Goal: Transaction & Acquisition: Purchase product/service

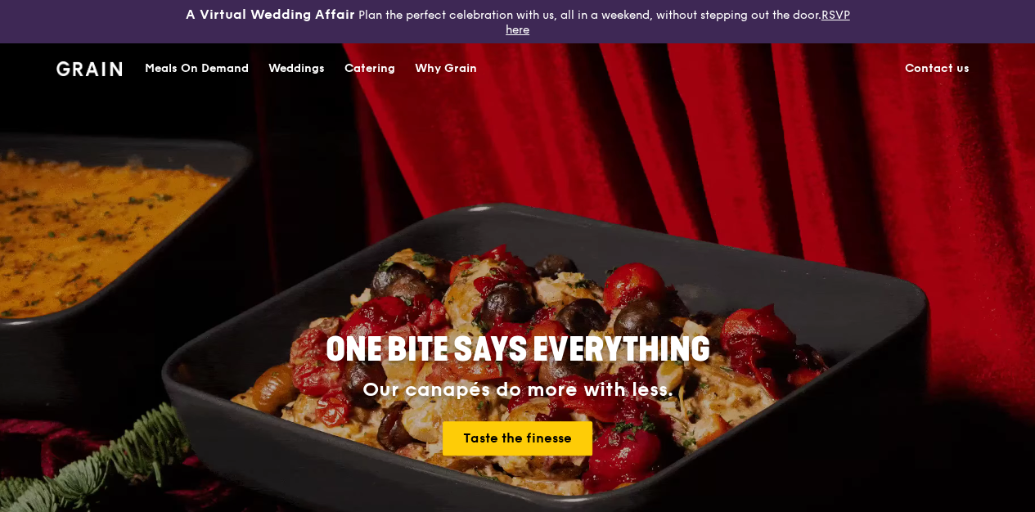
click at [220, 78] on div "Meals On Demand" at bounding box center [197, 68] width 104 height 49
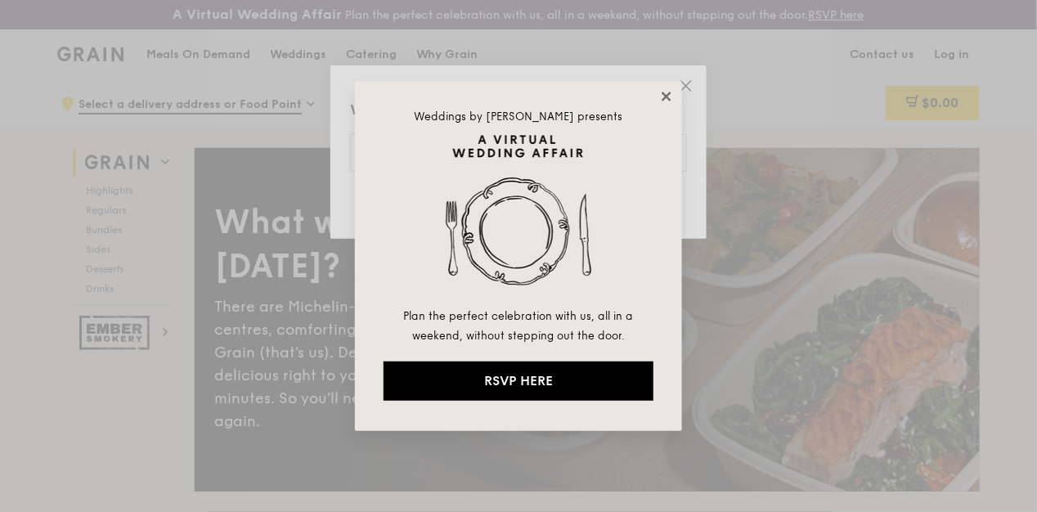
click at [667, 97] on icon at bounding box center [666, 96] width 9 height 9
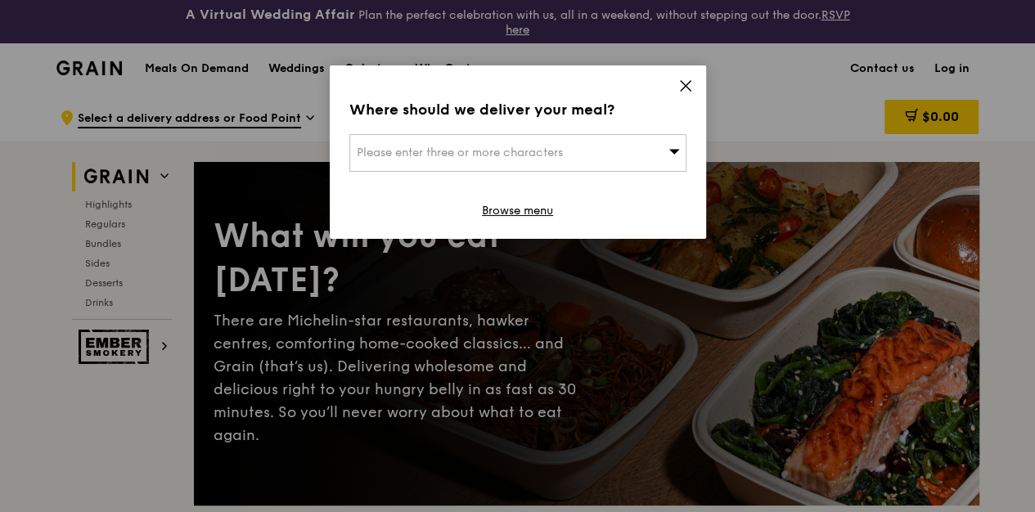
click at [652, 163] on div "Please enter three or more characters" at bounding box center [517, 153] width 337 height 38
type input "738100"
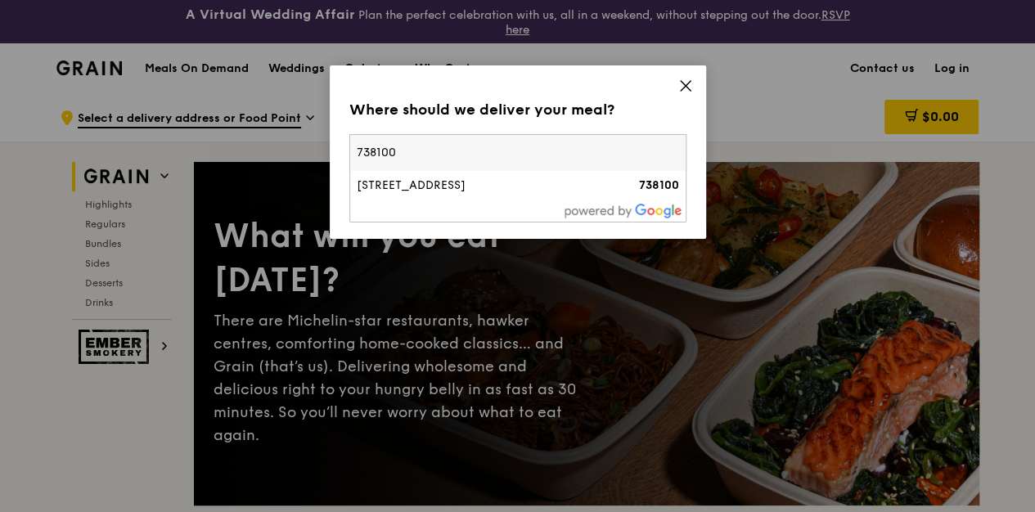
click at [505, 189] on div "[STREET_ADDRESS]" at bounding box center [478, 186] width 242 height 16
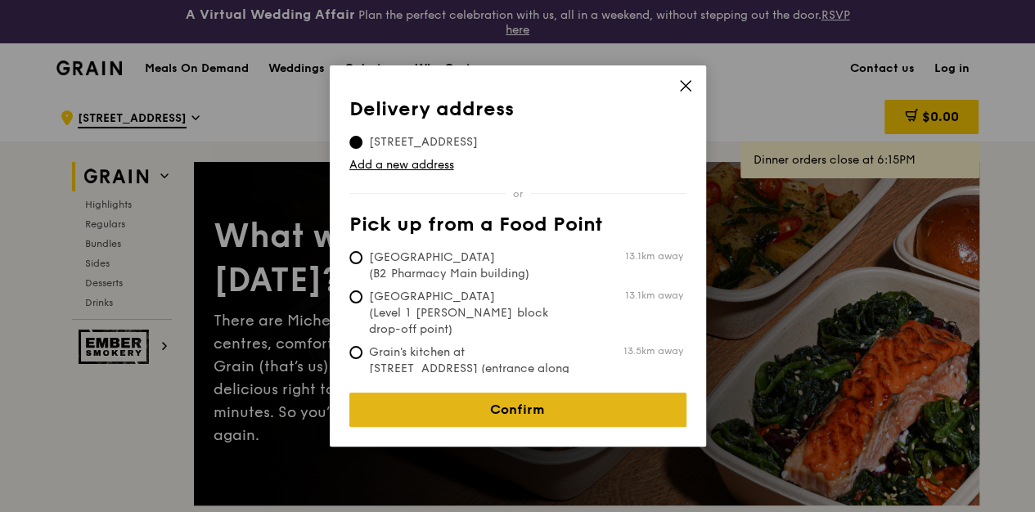
click at [545, 406] on link "Confirm" at bounding box center [517, 410] width 337 height 34
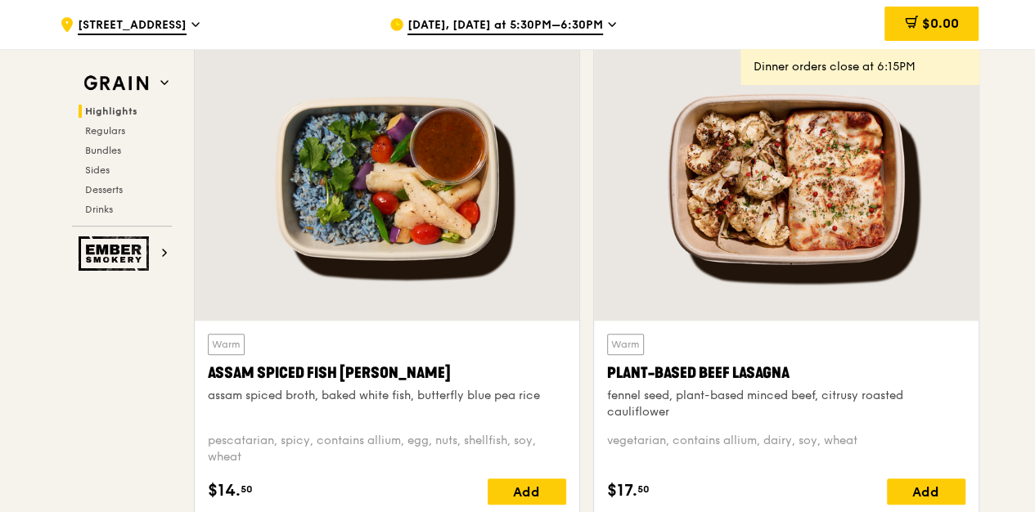
scroll to position [695, 0]
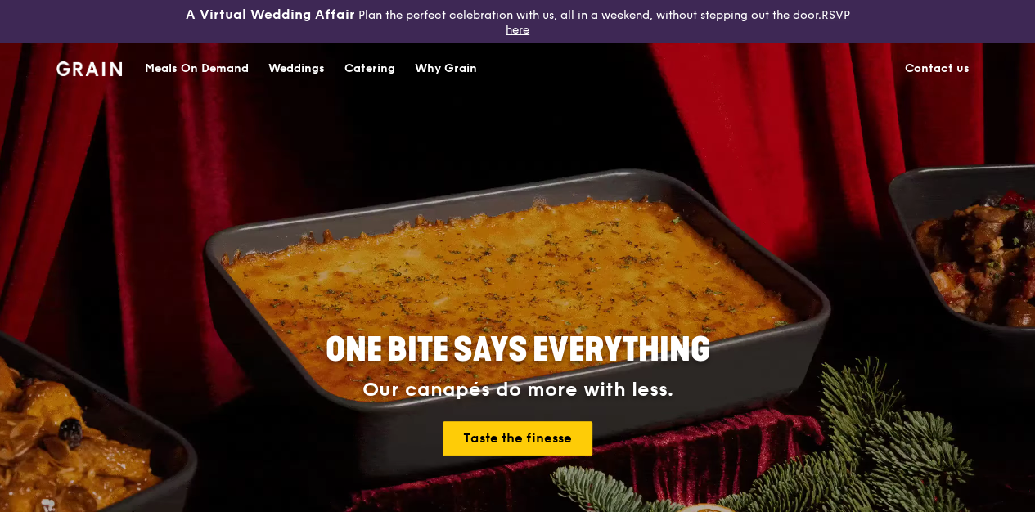
click at [232, 56] on div "Meals On Demand" at bounding box center [197, 68] width 104 height 49
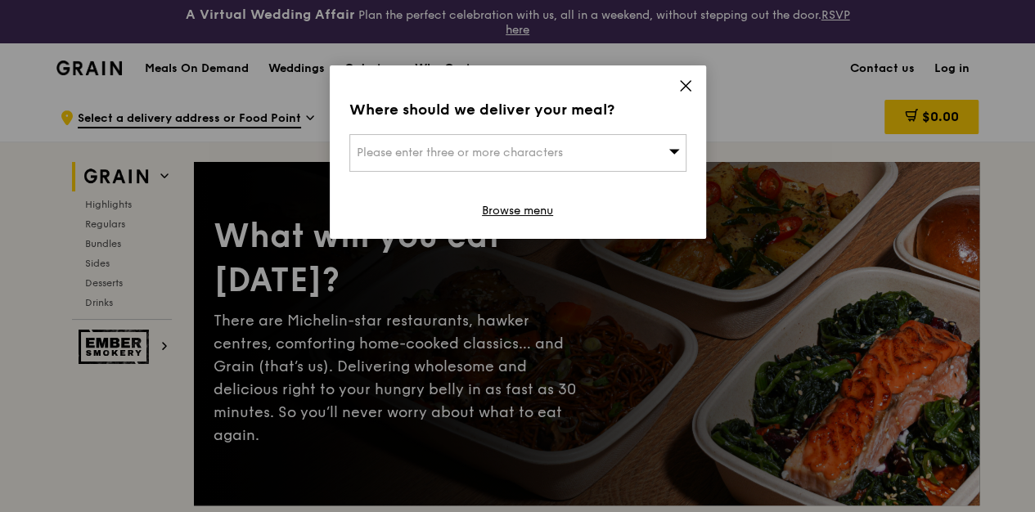
click at [488, 159] on span "Please enter three or more characters" at bounding box center [460, 153] width 206 height 14
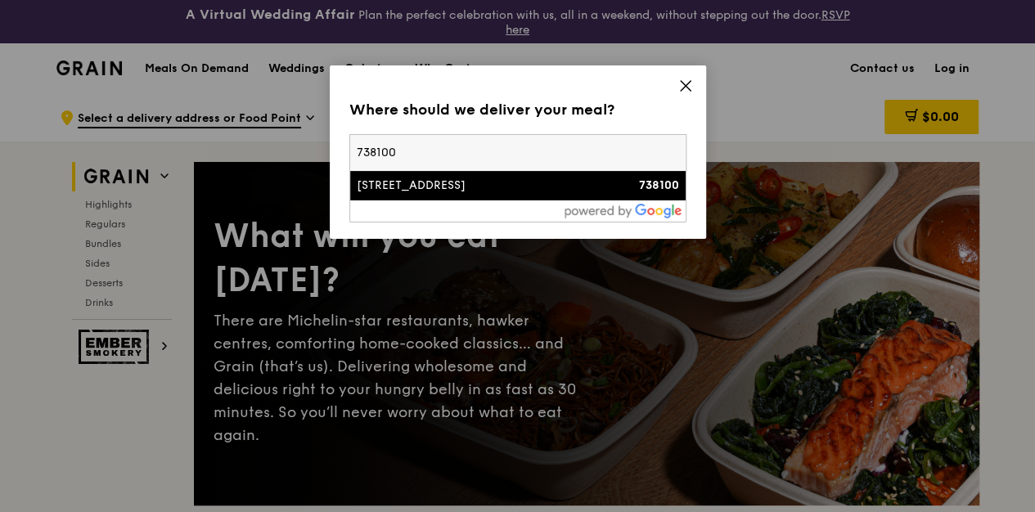
type input "738100"
click at [439, 187] on div "[STREET_ADDRESS]" at bounding box center [478, 186] width 242 height 16
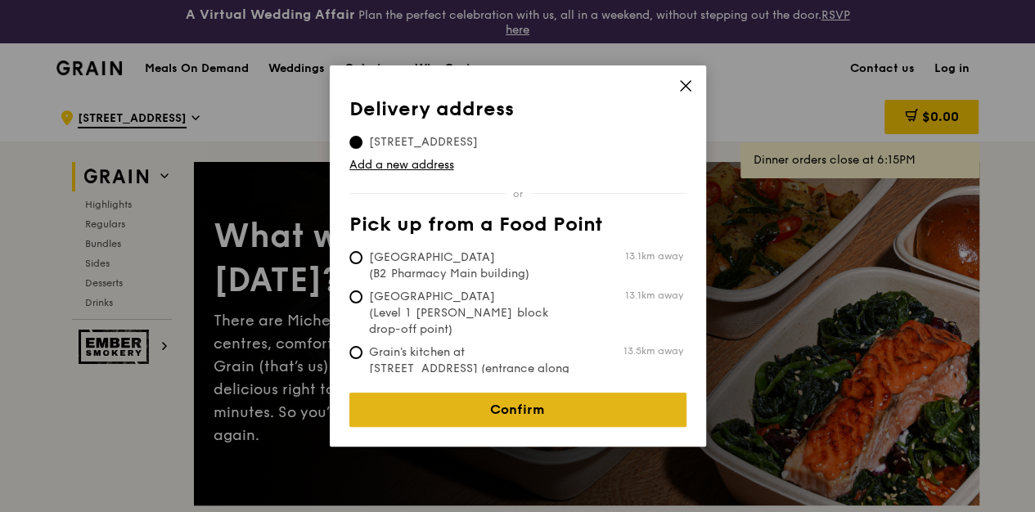
click at [470, 394] on link "Confirm" at bounding box center [517, 410] width 337 height 34
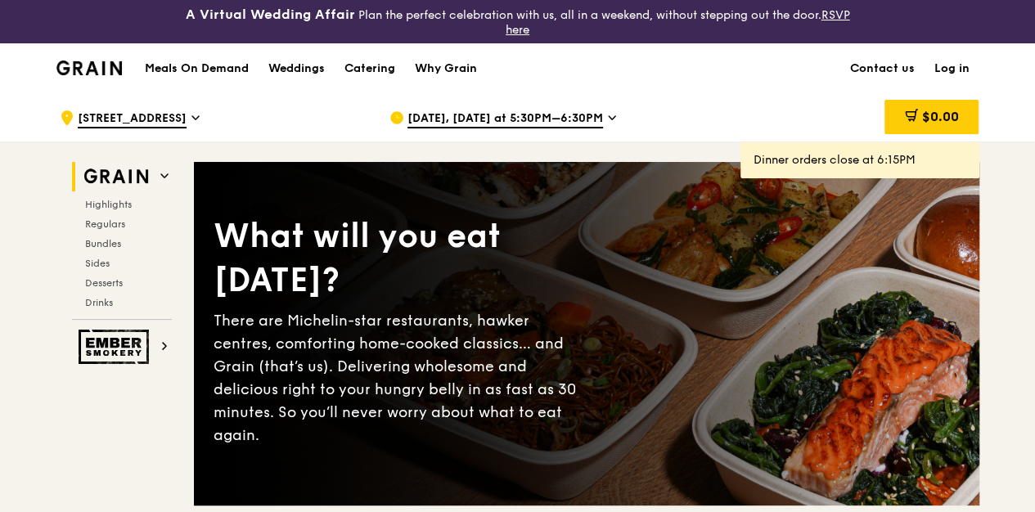
click at [204, 57] on div "Meals On Demand Weddings Catering Why Grain" at bounding box center [311, 68] width 352 height 50
click at [204, 66] on h1 "Meals On Demand" at bounding box center [197, 69] width 104 height 16
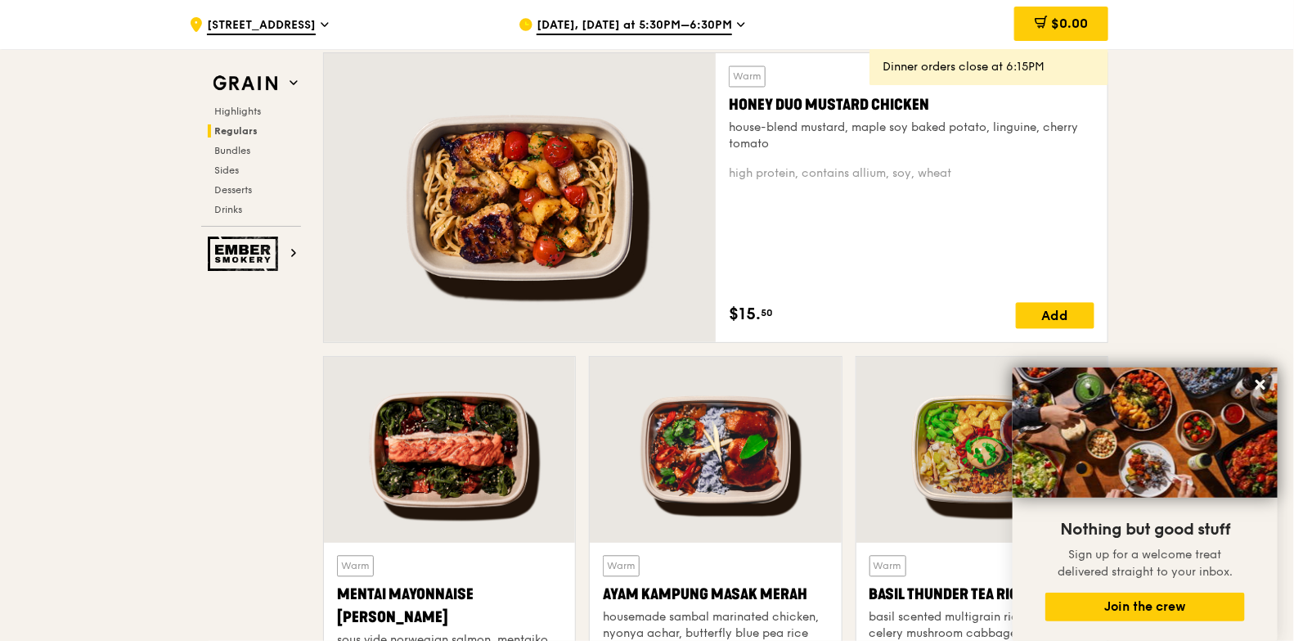
scroll to position [1201, 0]
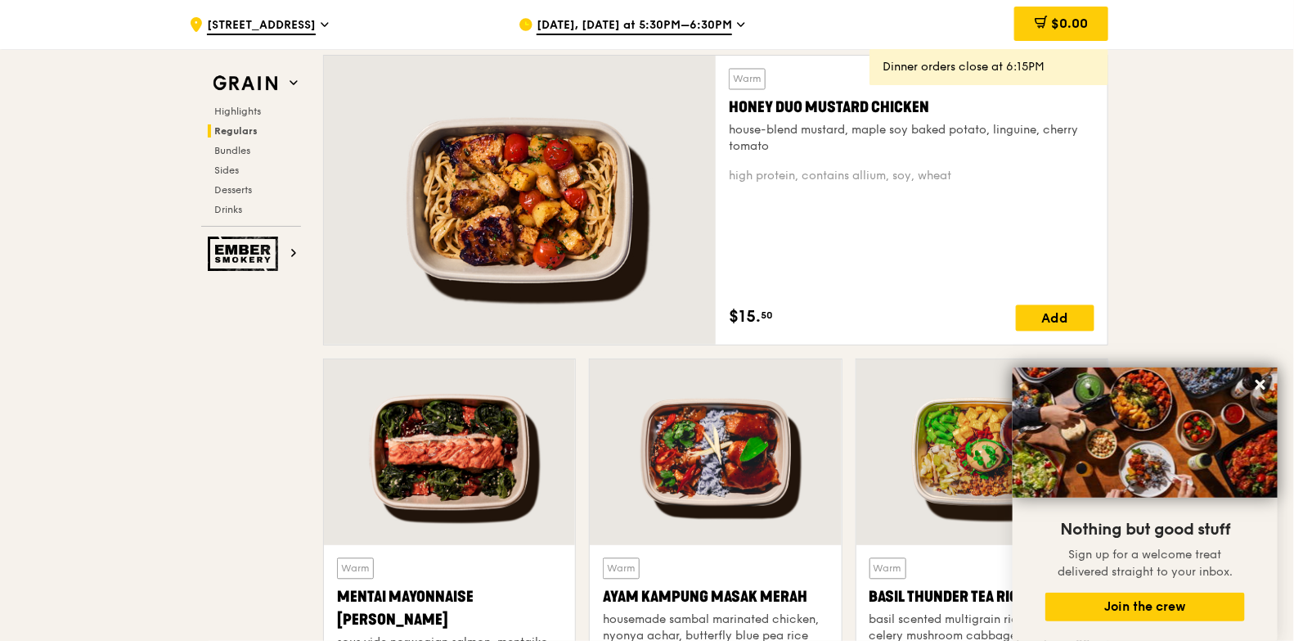
click at [1034, 380] on icon at bounding box center [1260, 384] width 15 height 15
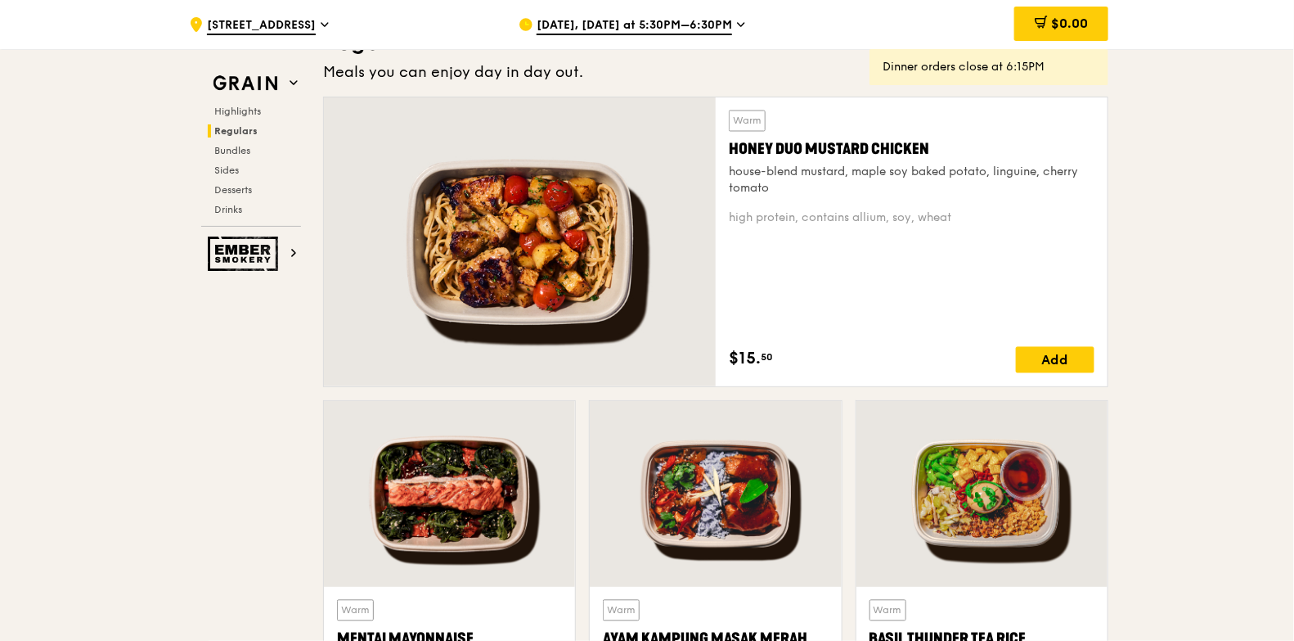
scroll to position [1227, 0]
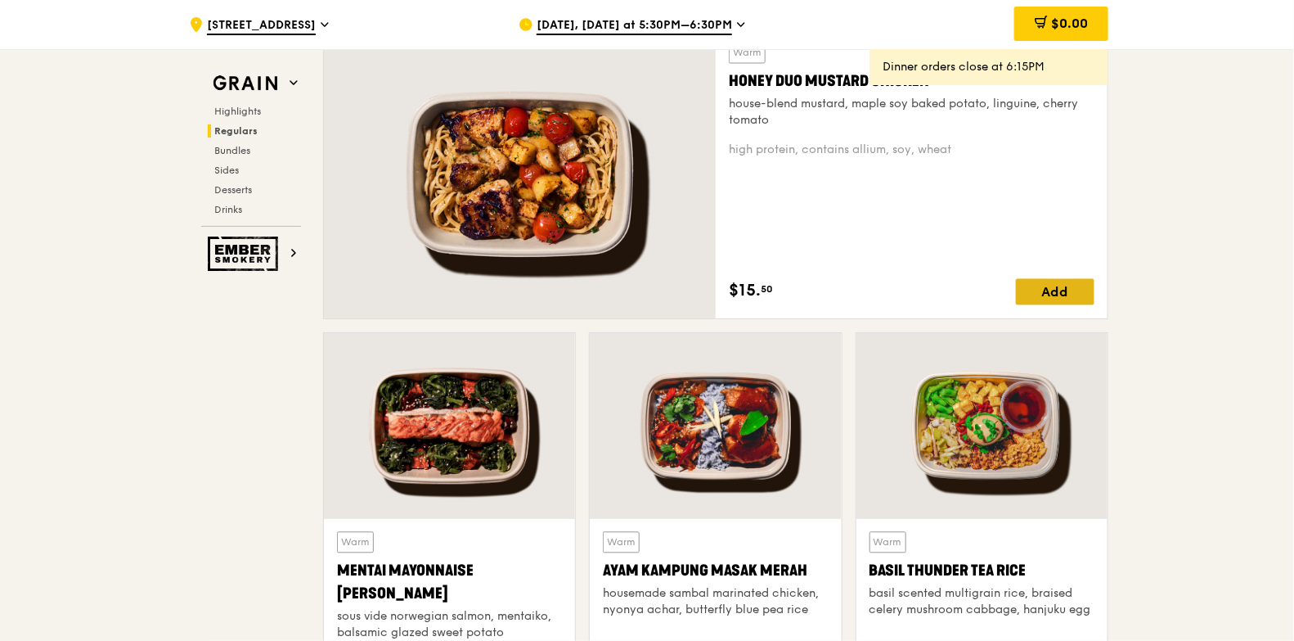
click at [1034, 281] on div "Add" at bounding box center [1055, 292] width 79 height 26
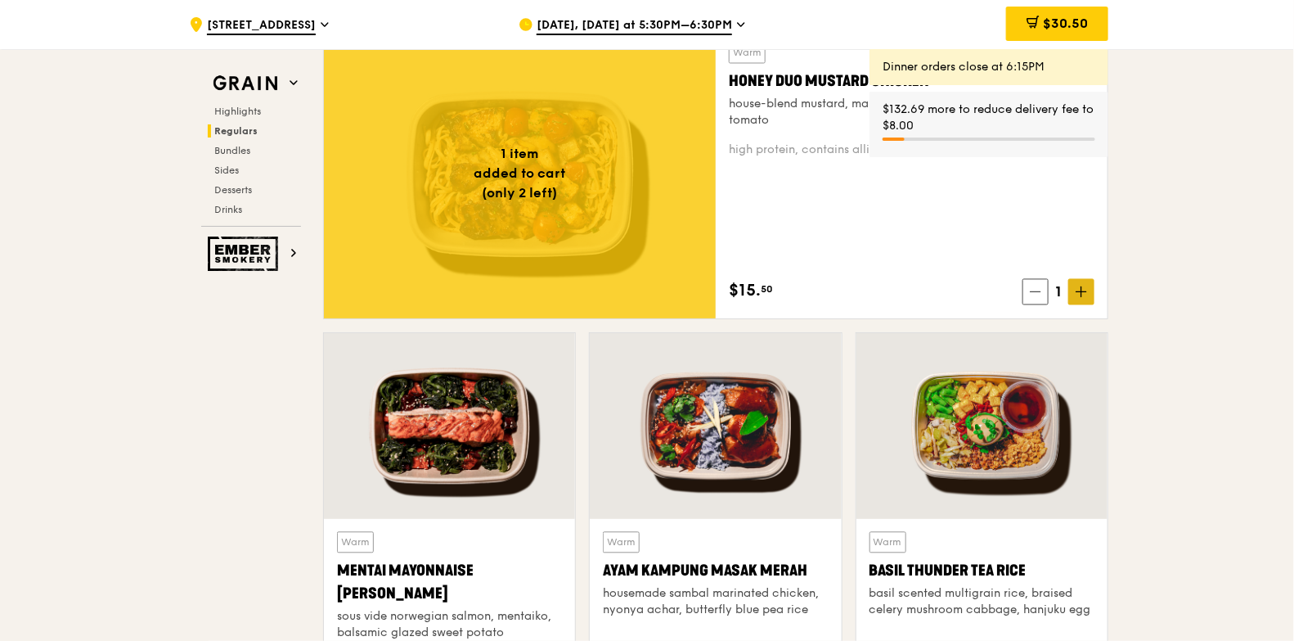
click at [1034, 292] on span at bounding box center [1081, 292] width 26 height 26
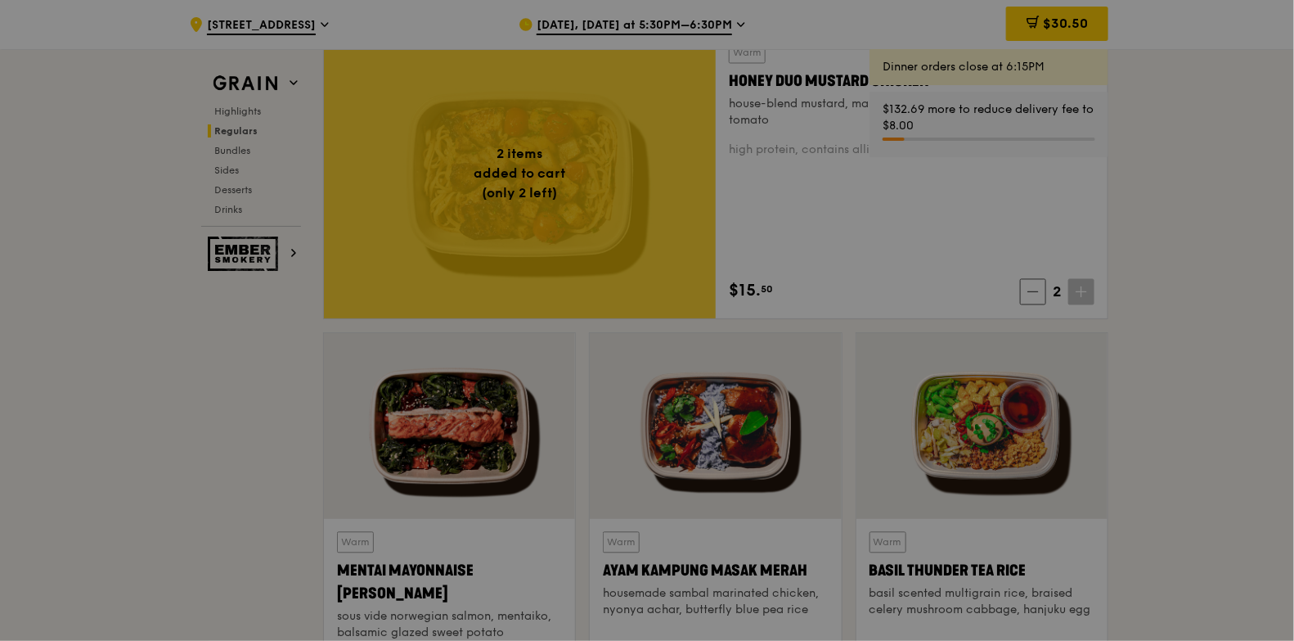
click at [1034, 292] on div at bounding box center [647, 320] width 1294 height 641
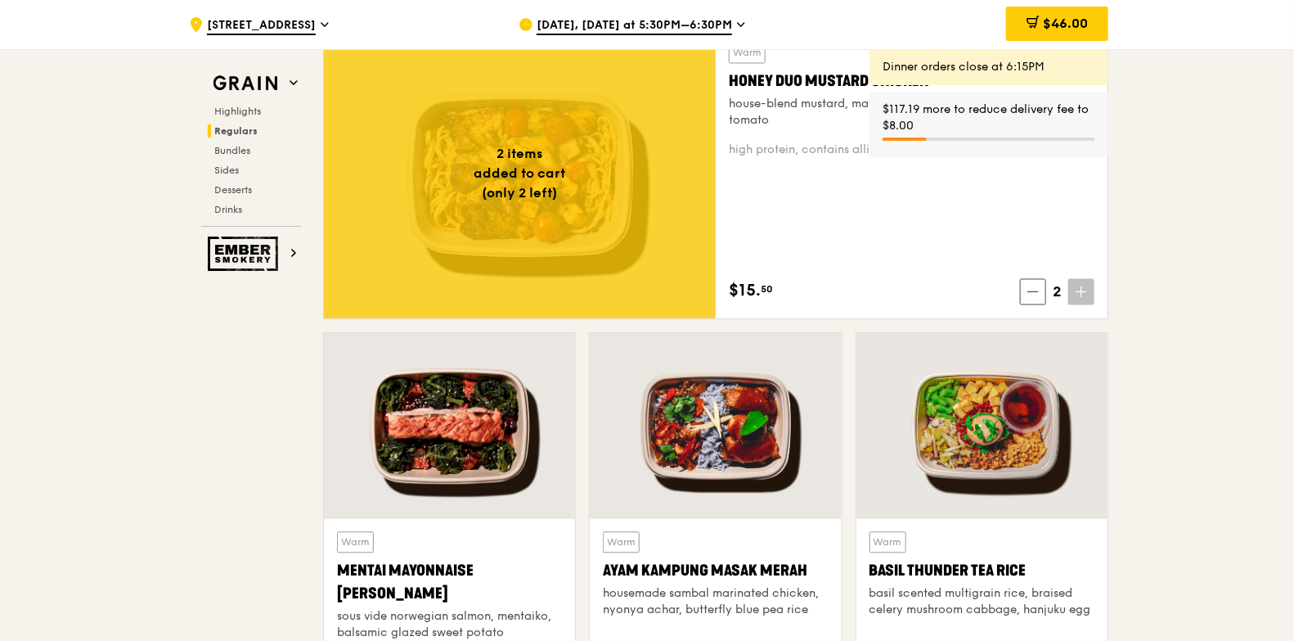
click at [1034, 290] on icon at bounding box center [1081, 291] width 11 height 11
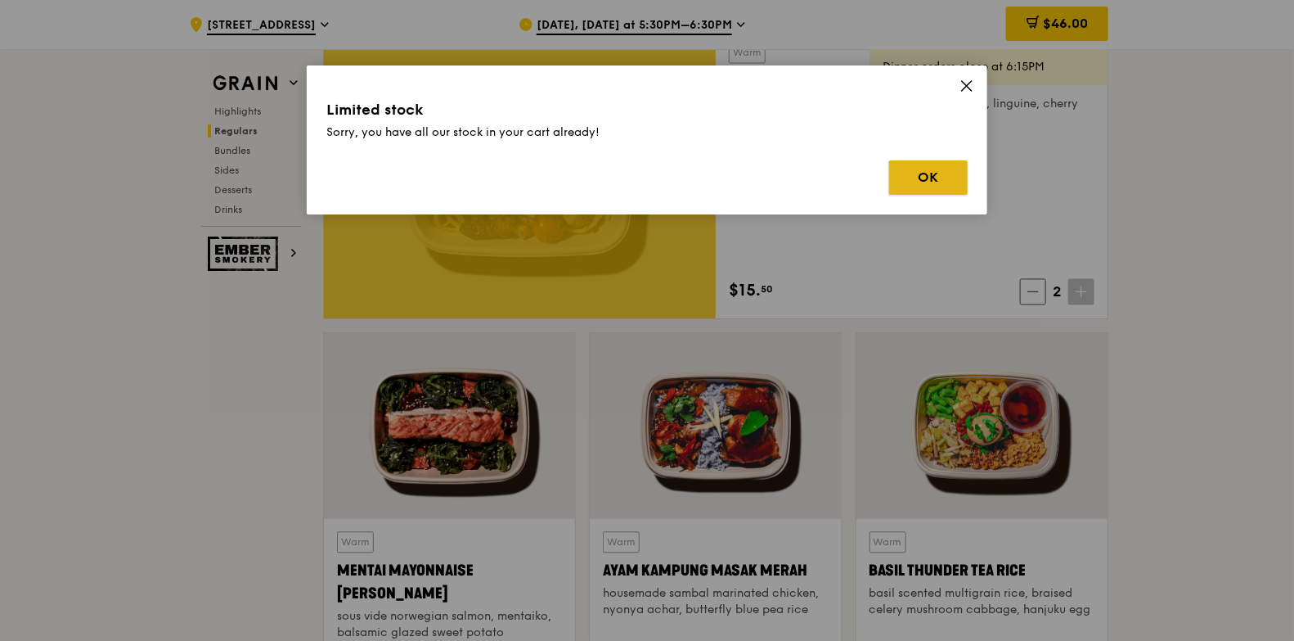
click at [913, 167] on button "OK" at bounding box center [928, 177] width 79 height 34
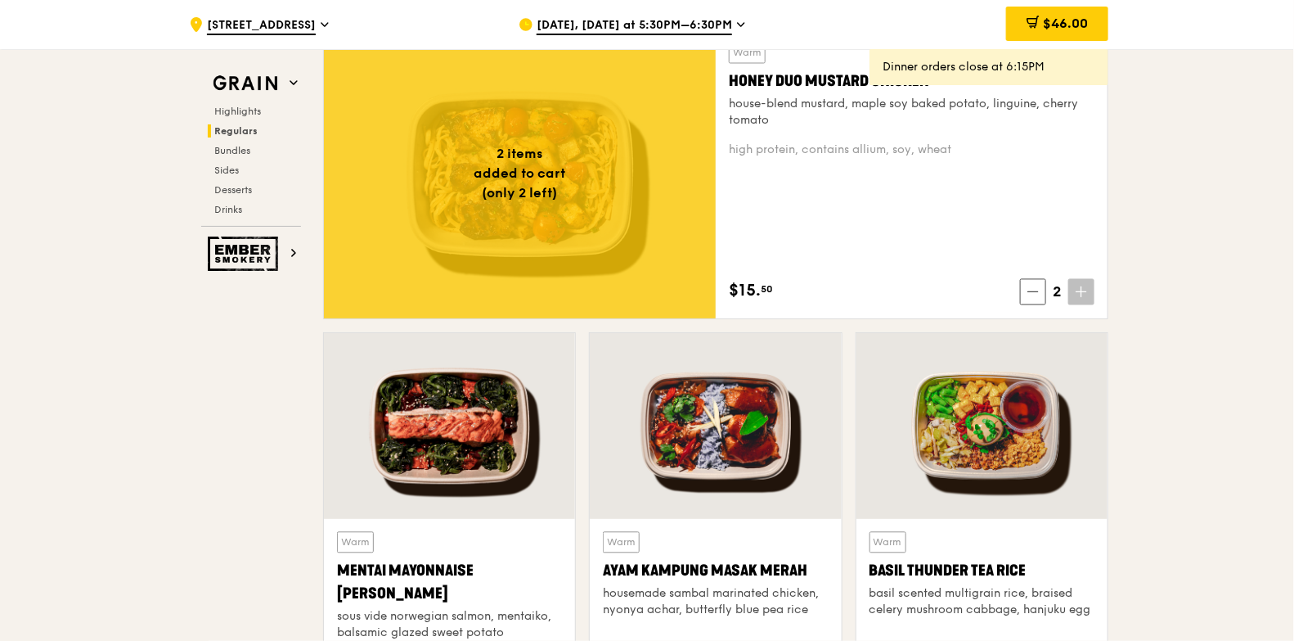
click at [1034, 288] on span at bounding box center [1081, 292] width 26 height 26
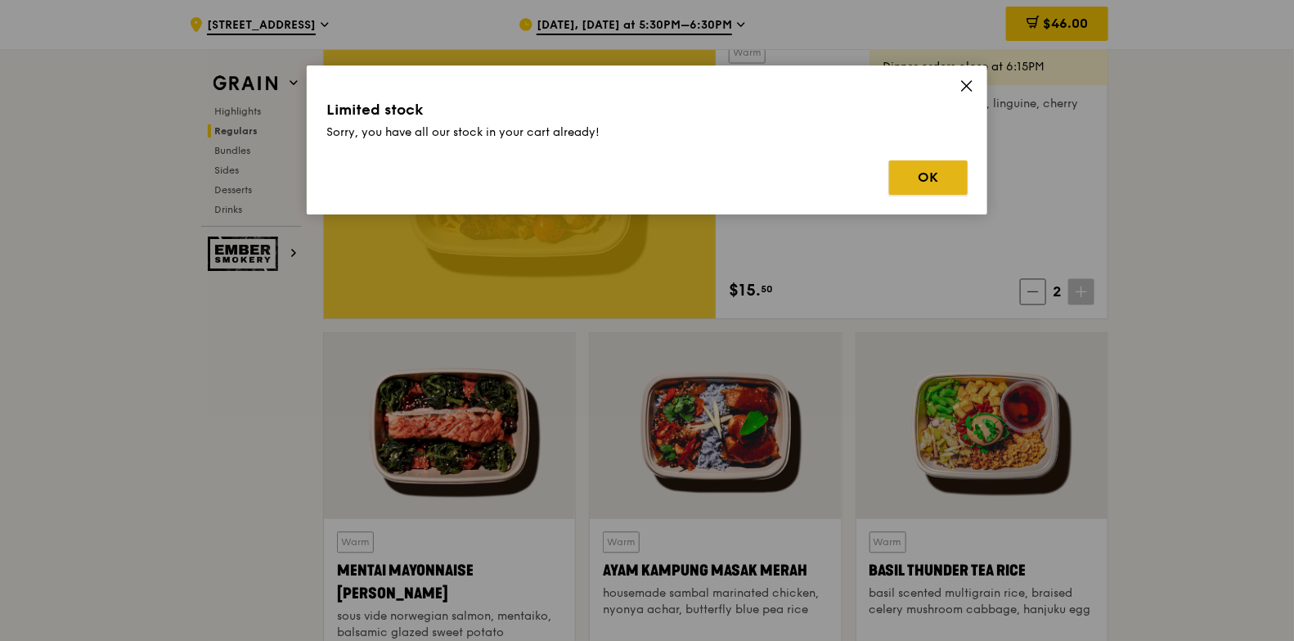
click at [947, 163] on button "OK" at bounding box center [928, 177] width 79 height 34
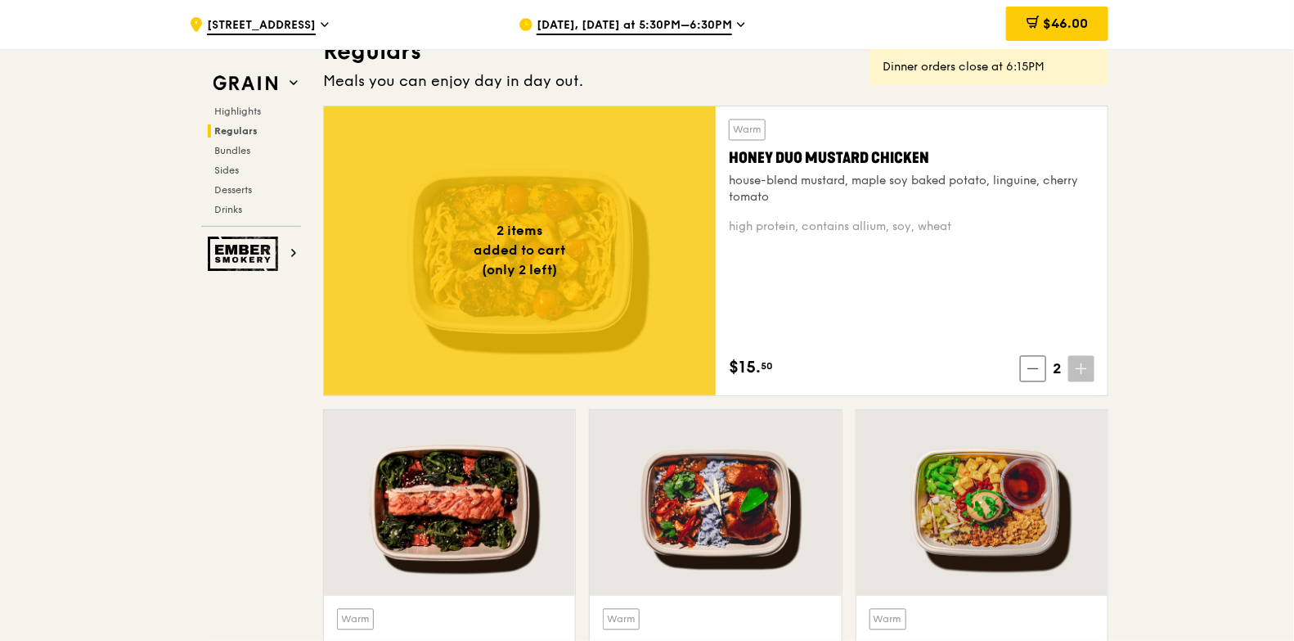
scroll to position [1152, 0]
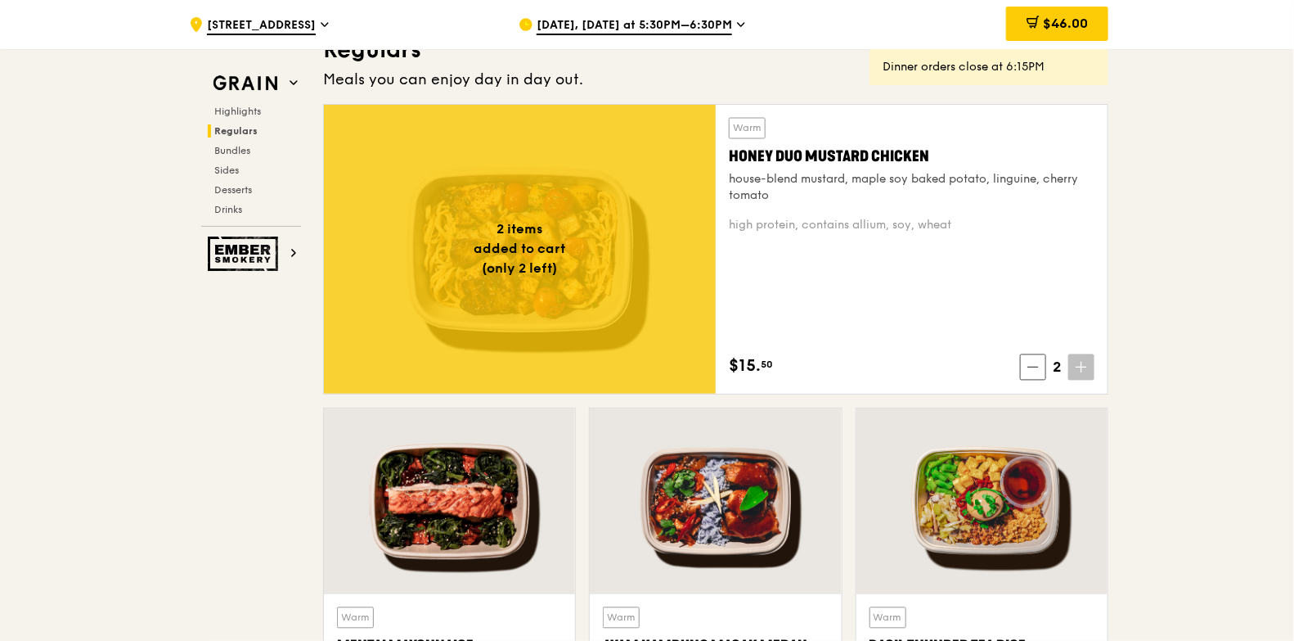
click at [1034, 193] on div "2 items added to cart (only 2 left) Warm Honey Duo Mustard Chicken house-blend …" at bounding box center [716, 256] width 798 height 304
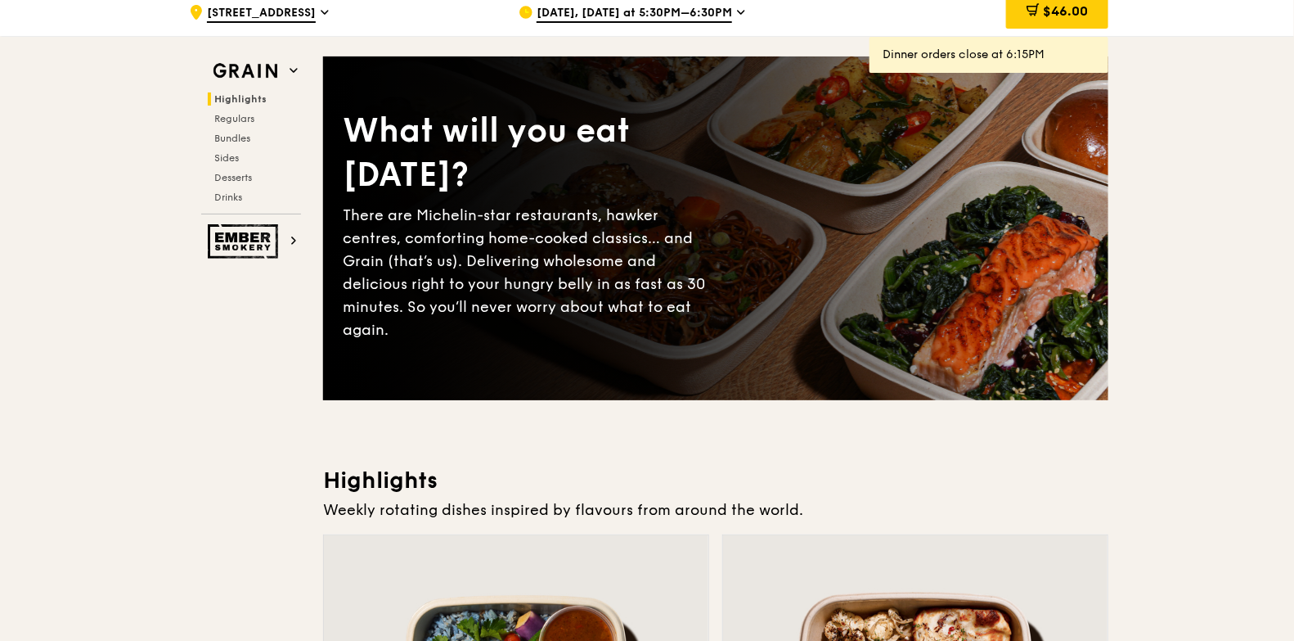
scroll to position [0, 0]
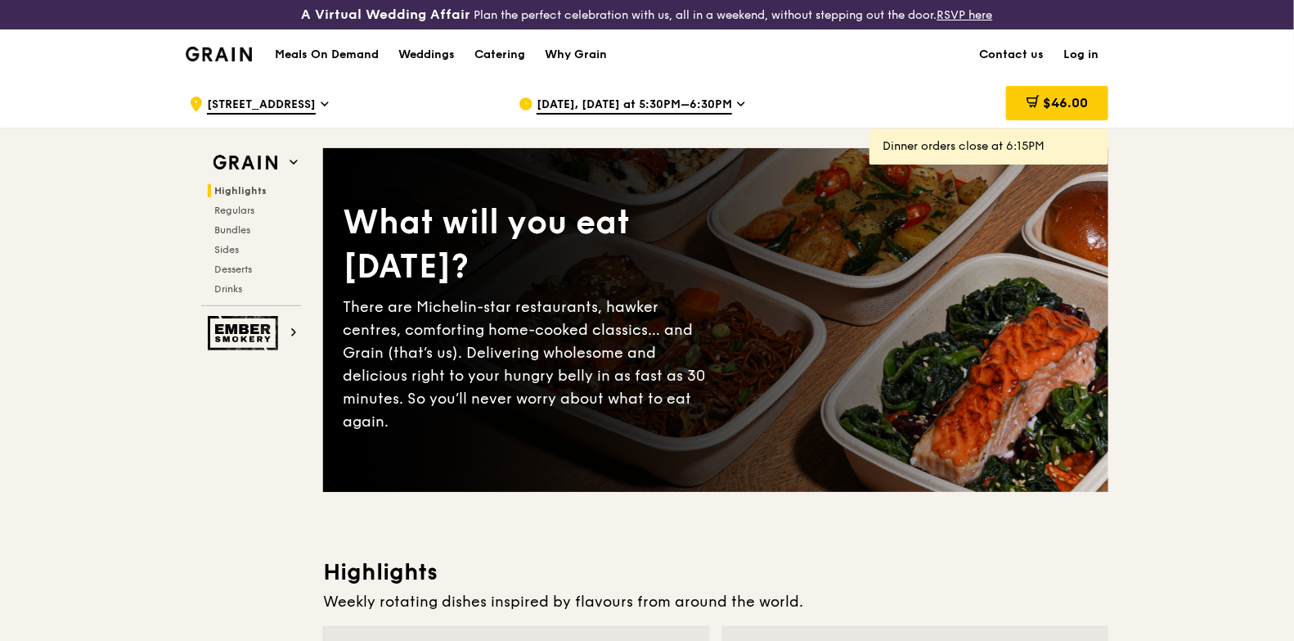
click at [737, 106] on icon at bounding box center [741, 104] width 8 height 15
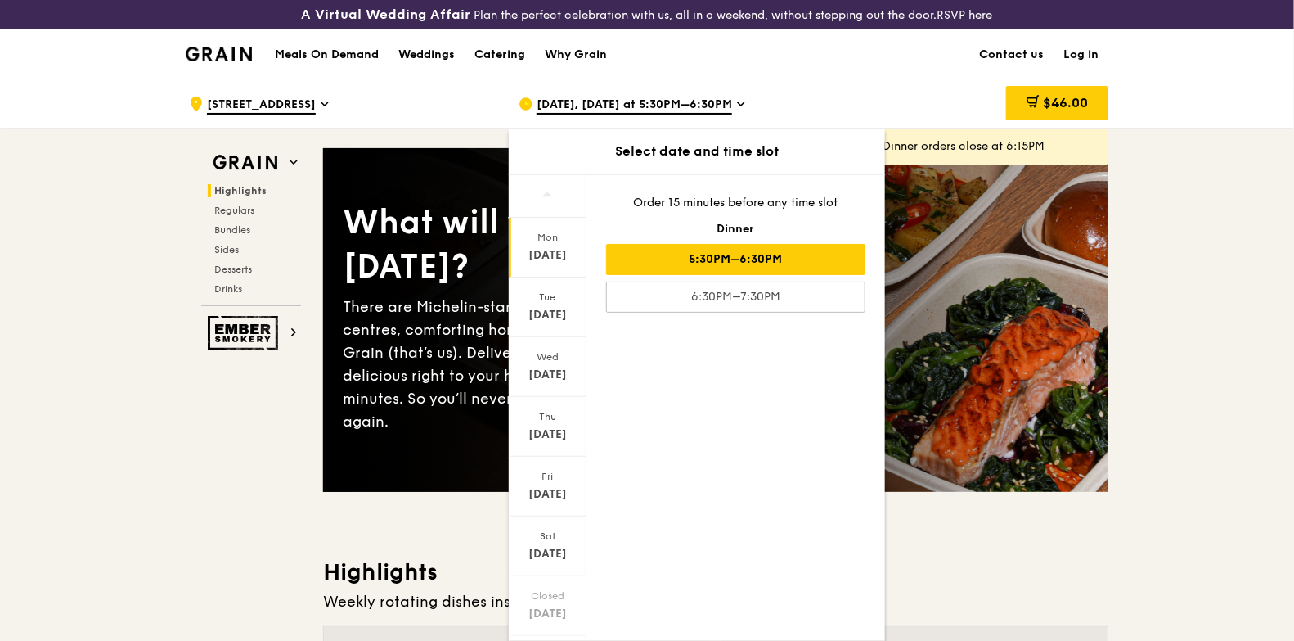
scroll to position [35, 0]
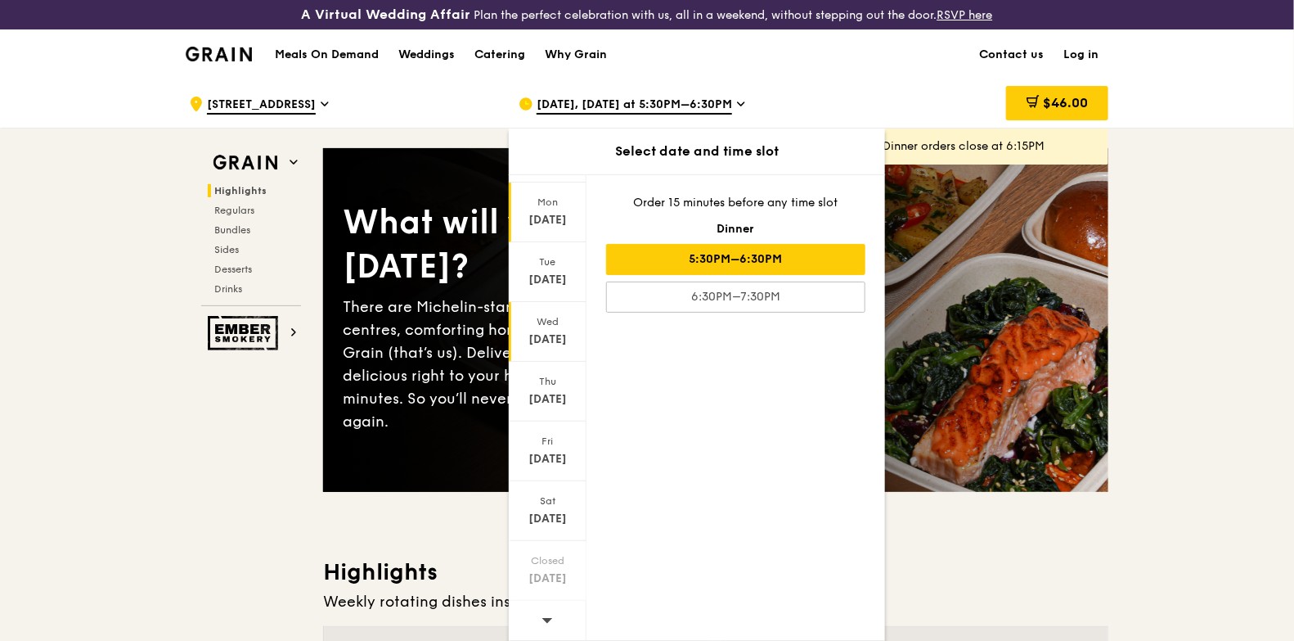
click at [554, 335] on div "[DATE]" at bounding box center [547, 339] width 73 height 16
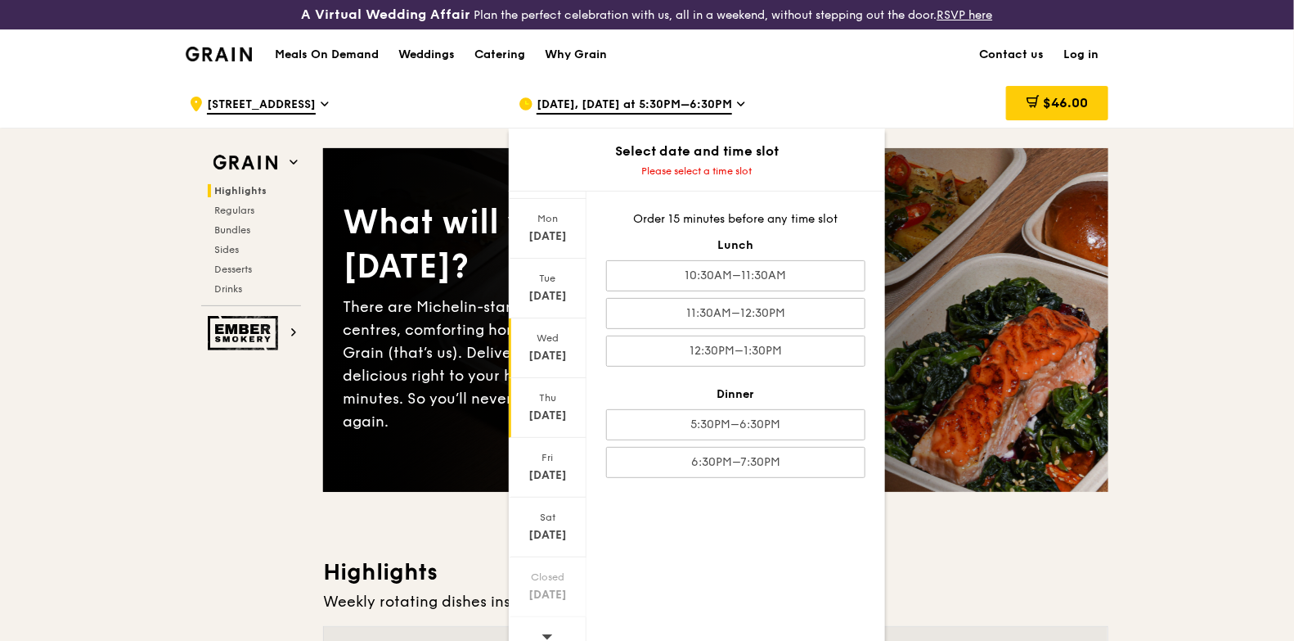
click at [563, 400] on div "Thu" at bounding box center [547, 397] width 73 height 13
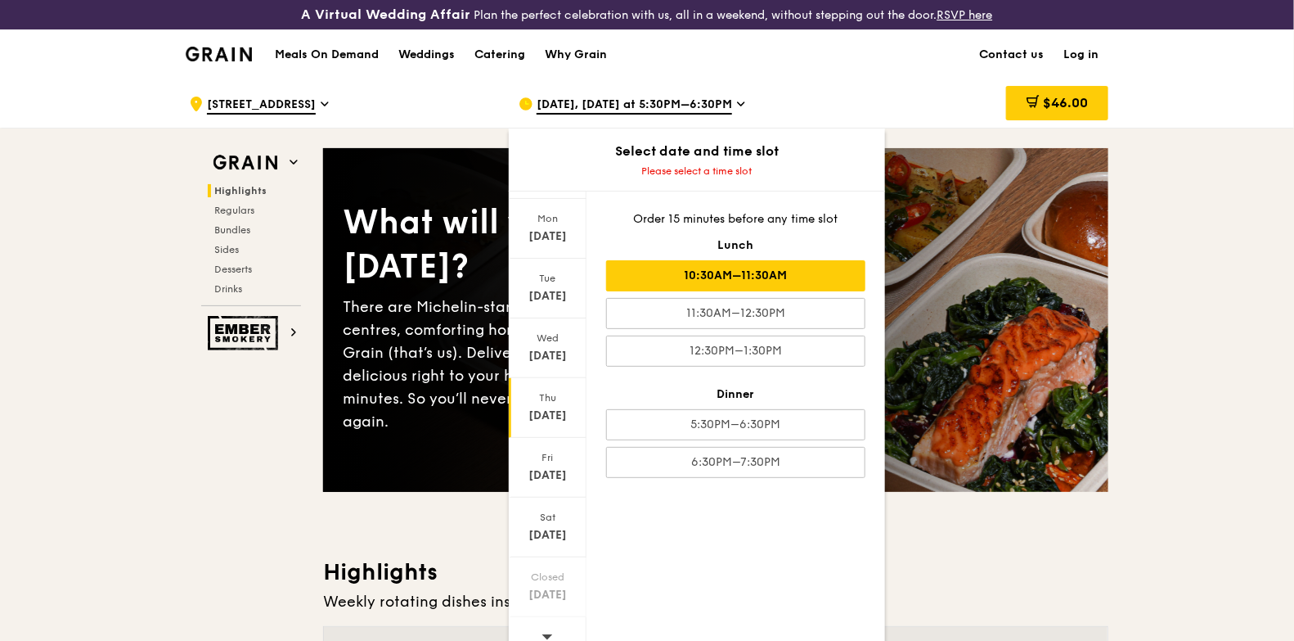
click at [799, 265] on div "10:30AM–11:30AM" at bounding box center [735, 275] width 259 height 31
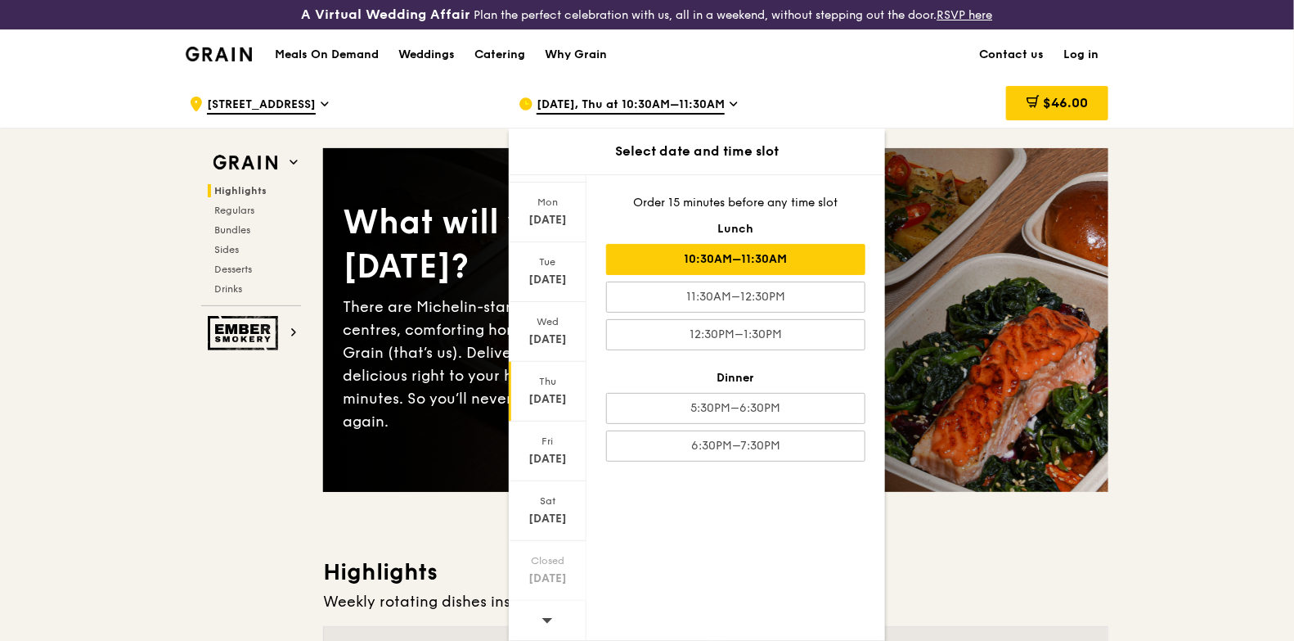
click at [733, 106] on icon at bounding box center [734, 104] width 8 height 15
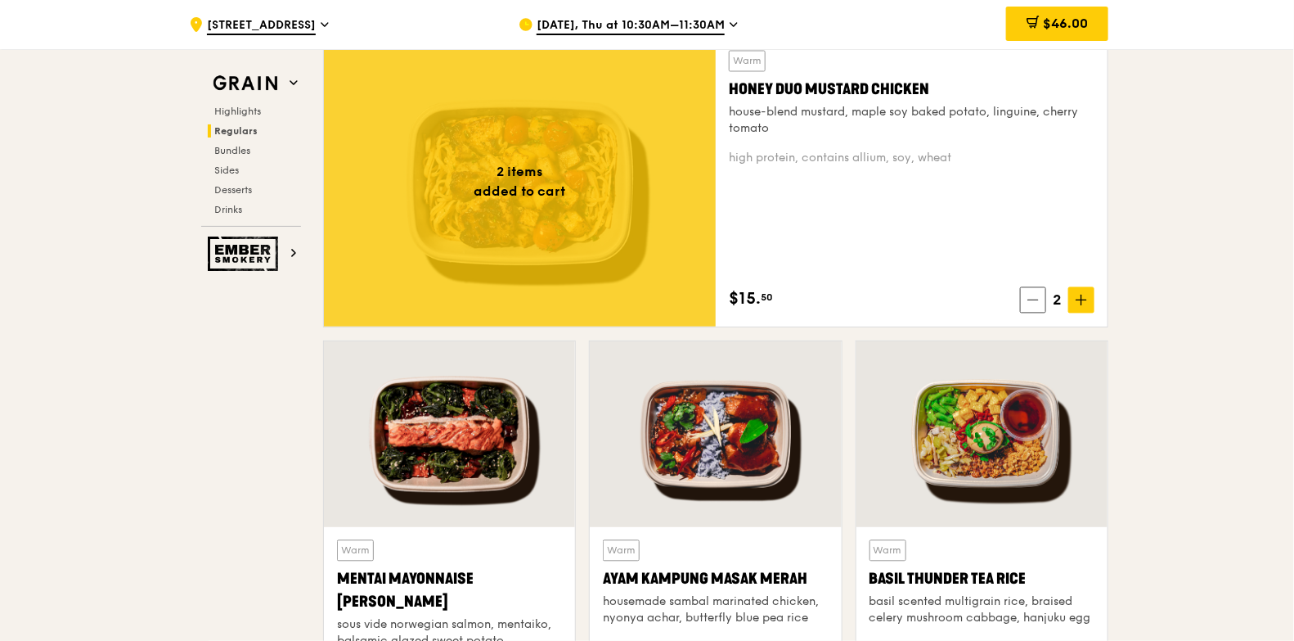
scroll to position [1219, 0]
click at [1034, 302] on span at bounding box center [1081, 300] width 26 height 26
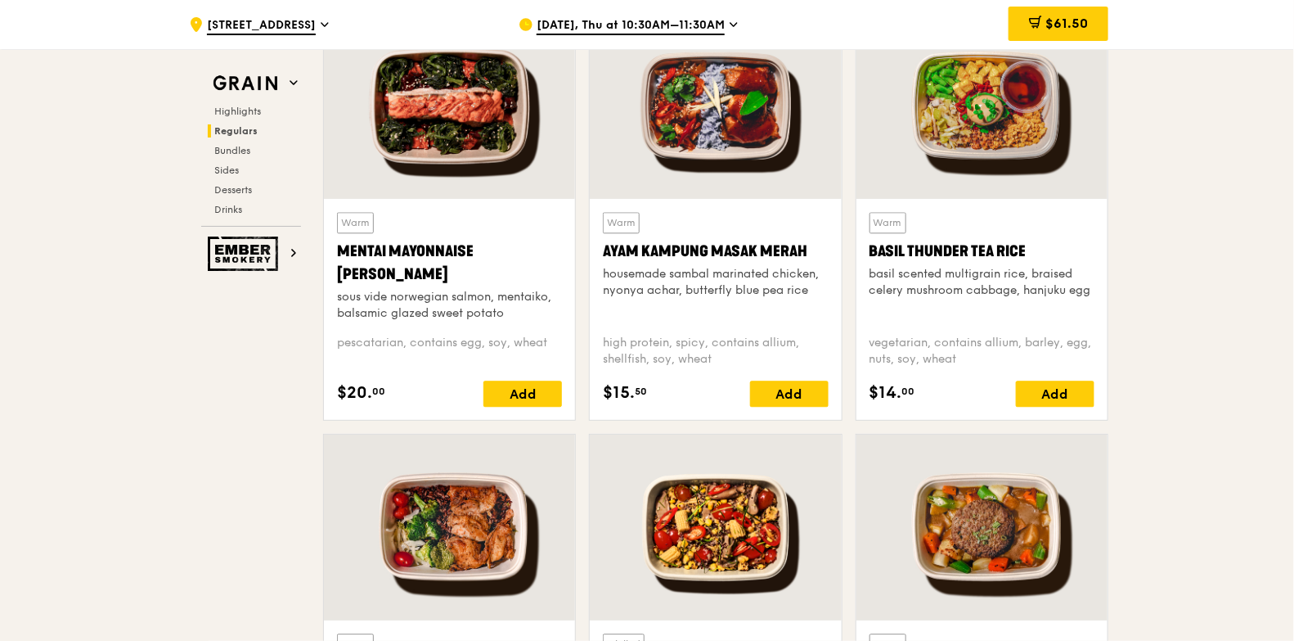
scroll to position [1546, 0]
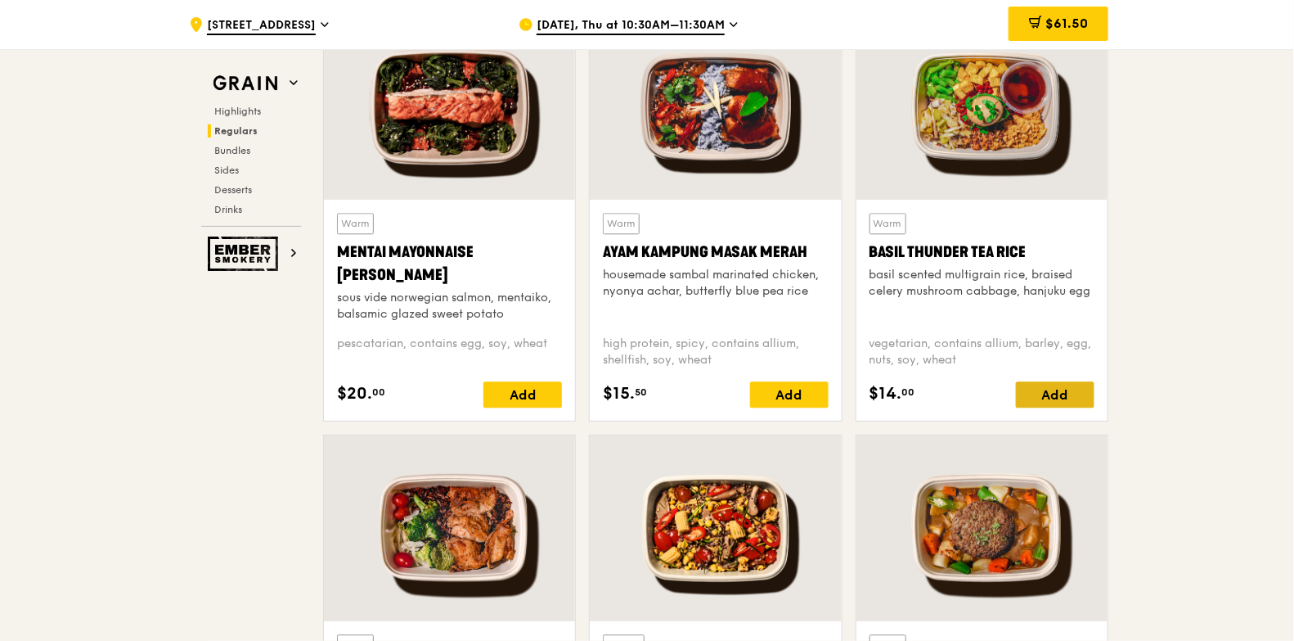
click at [1034, 385] on div "Add" at bounding box center [1055, 394] width 79 height 26
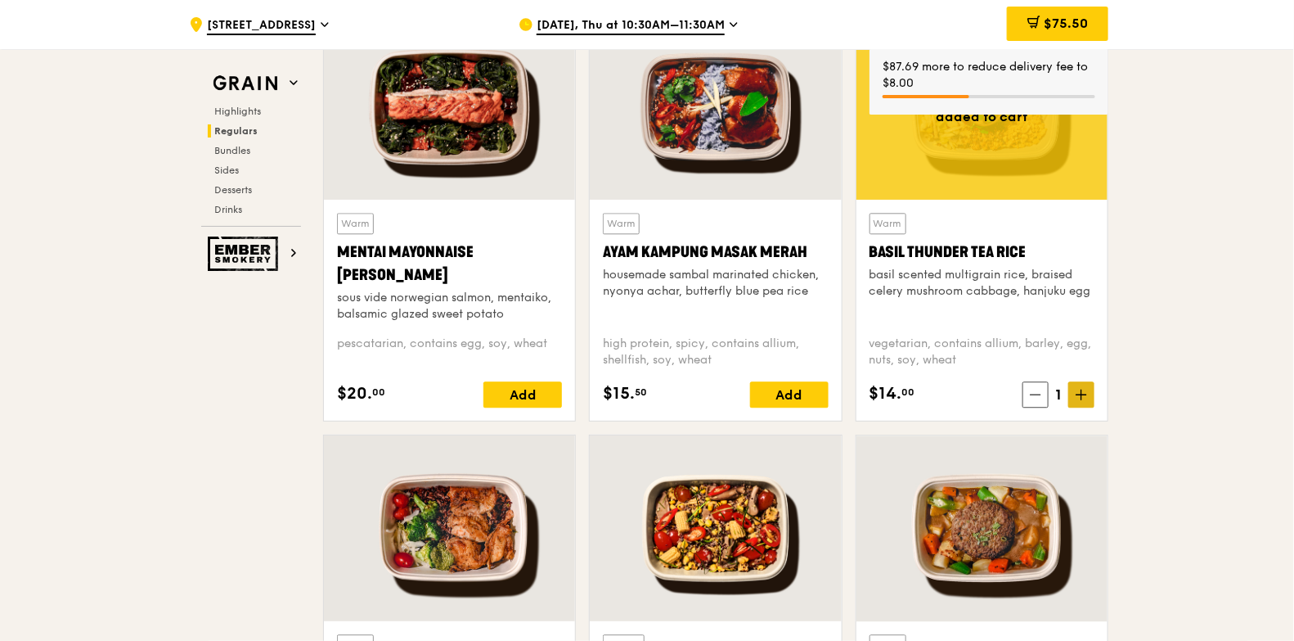
click at [1034, 386] on span at bounding box center [1081, 394] width 26 height 26
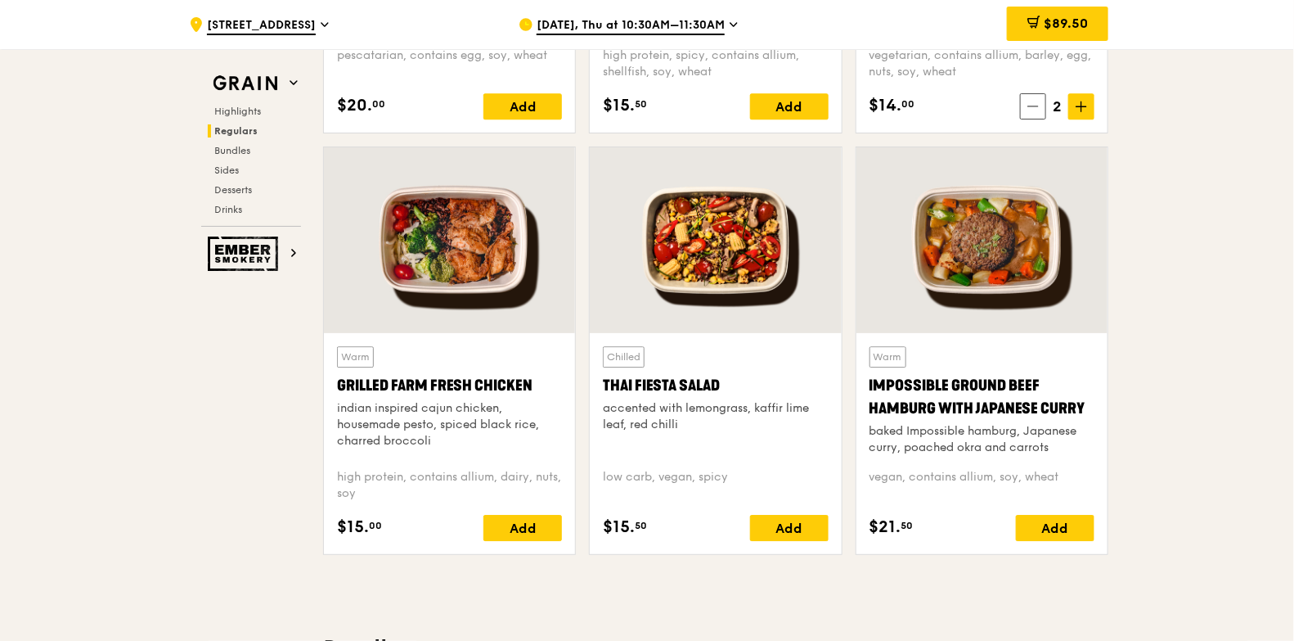
scroll to position [1835, 0]
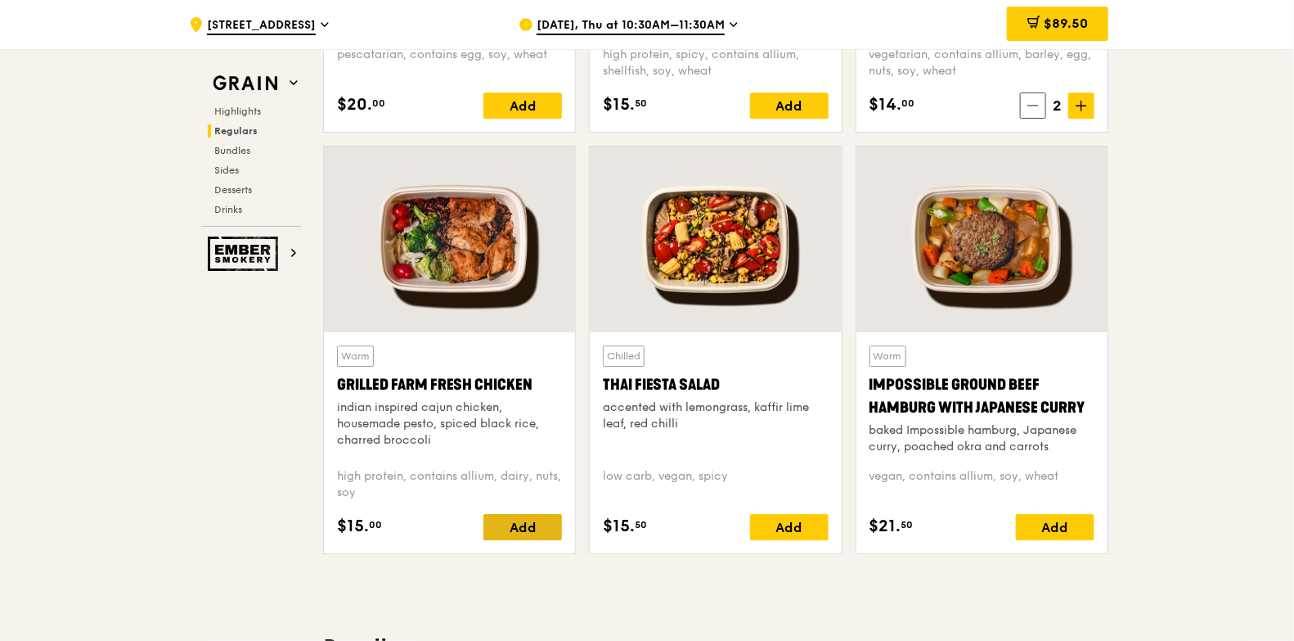
click at [540, 511] on div "Add" at bounding box center [523, 527] width 79 height 26
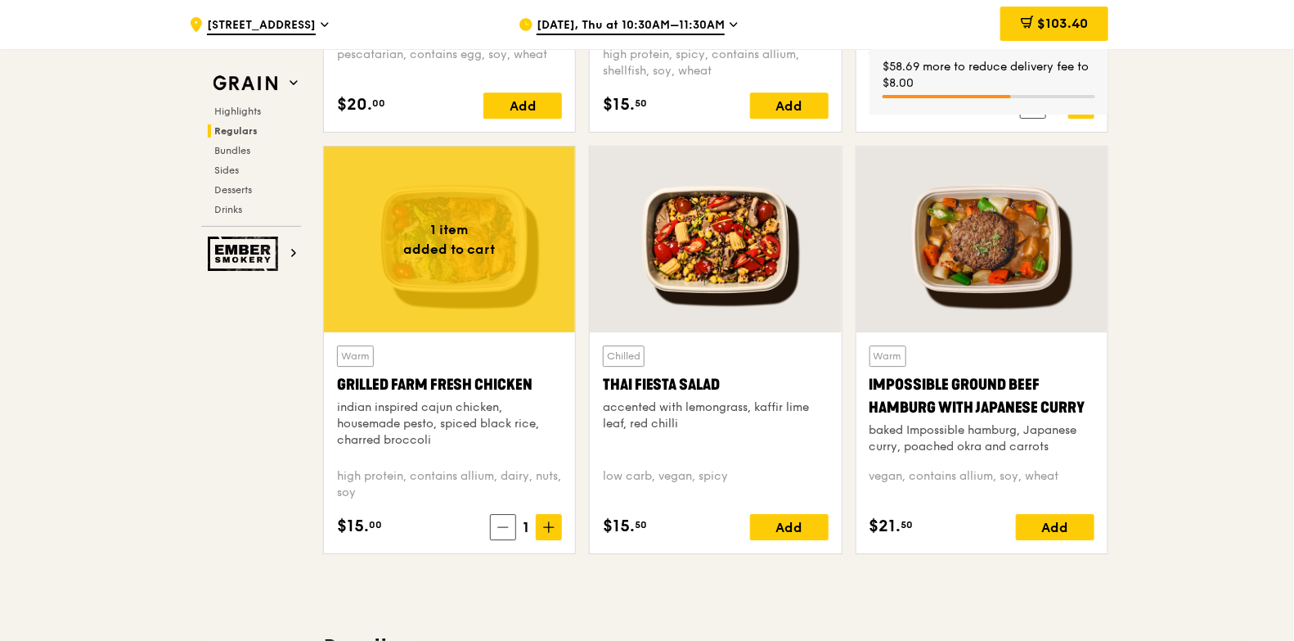
click at [553, 511] on span at bounding box center [549, 527] width 26 height 26
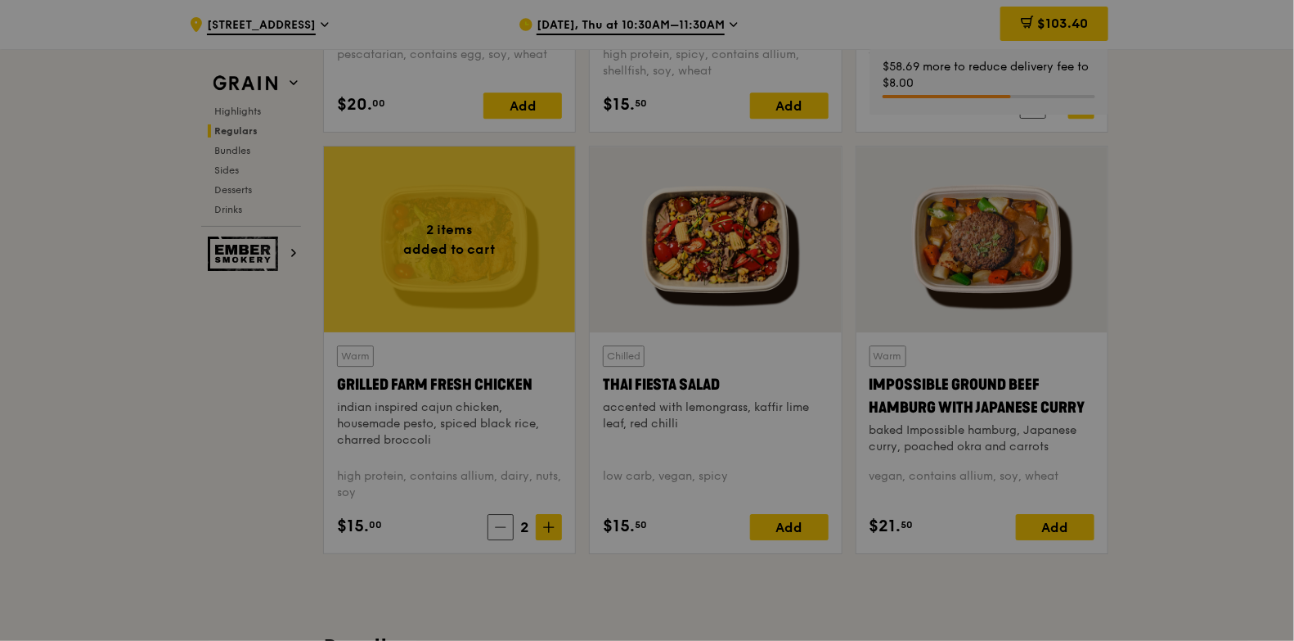
click at [553, 511] on div at bounding box center [647, 320] width 1294 height 641
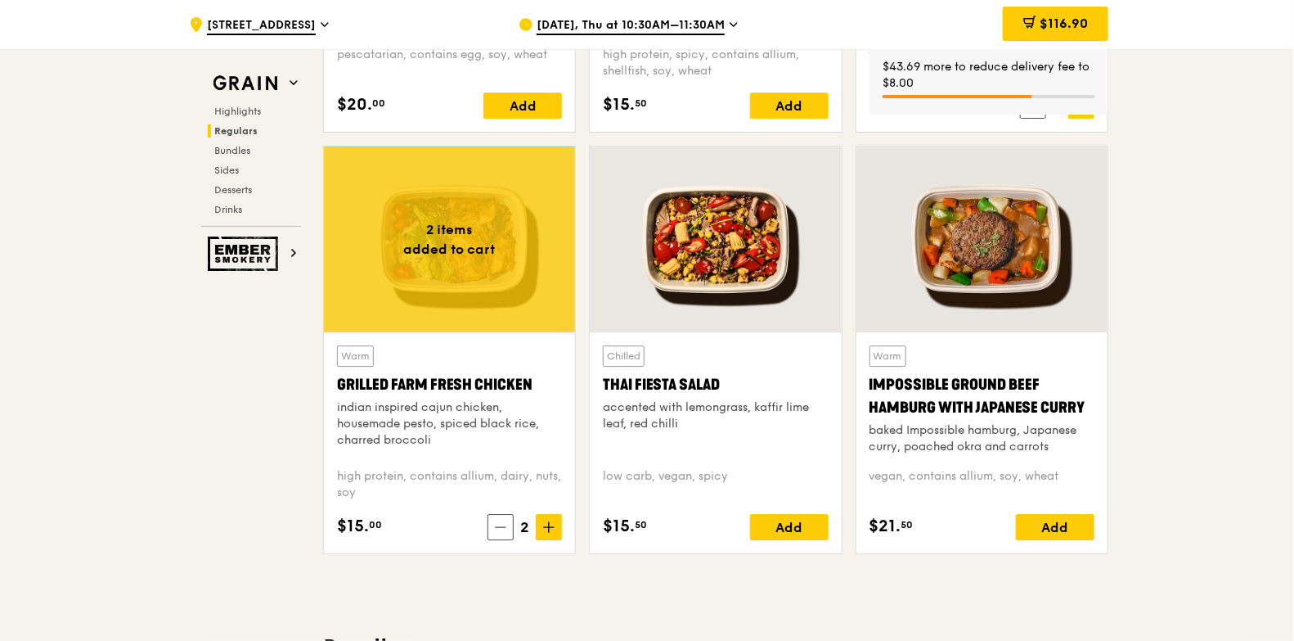
click at [553, 511] on span at bounding box center [549, 527] width 26 height 26
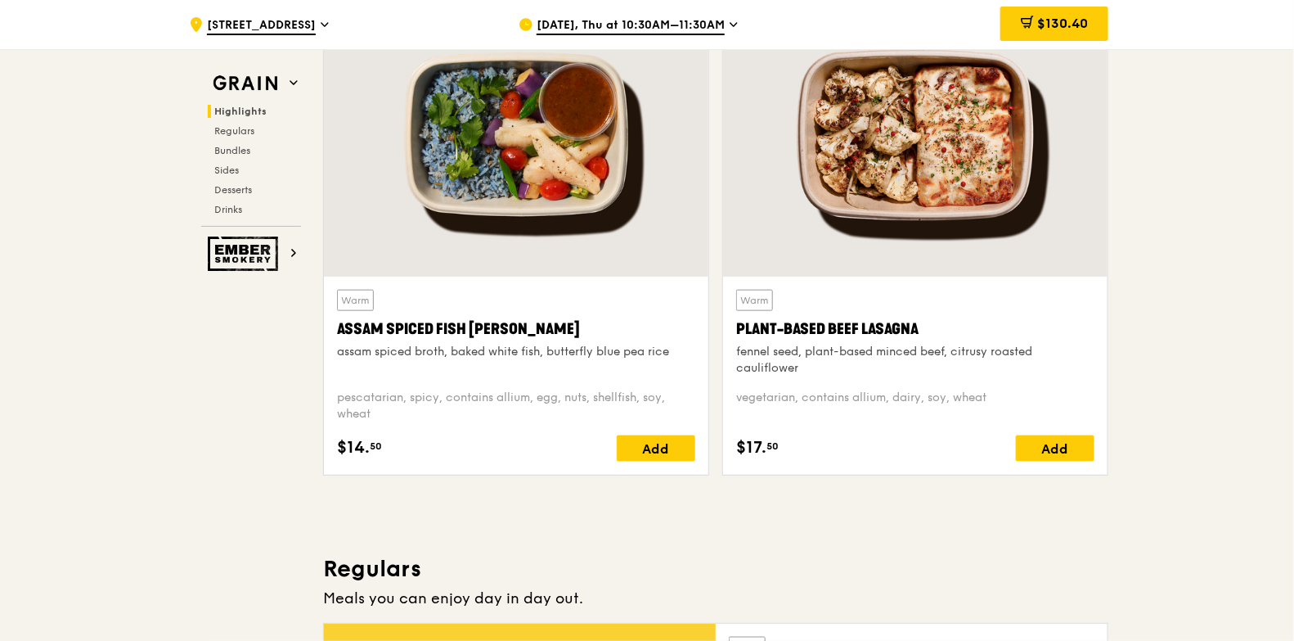
scroll to position [632, 0]
click at [636, 448] on div "Add" at bounding box center [656, 449] width 79 height 26
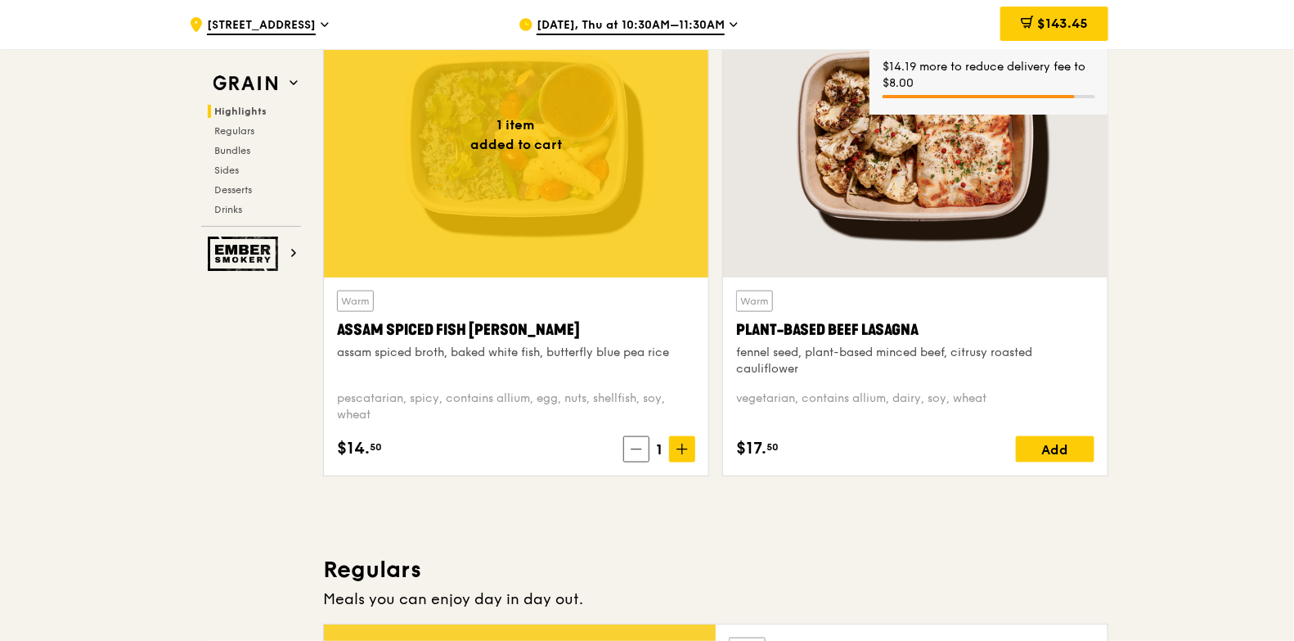
click at [685, 449] on icon at bounding box center [682, 449] width 10 height 0
click at [1034, 27] on span "$169.55" at bounding box center [1063, 24] width 50 height 16
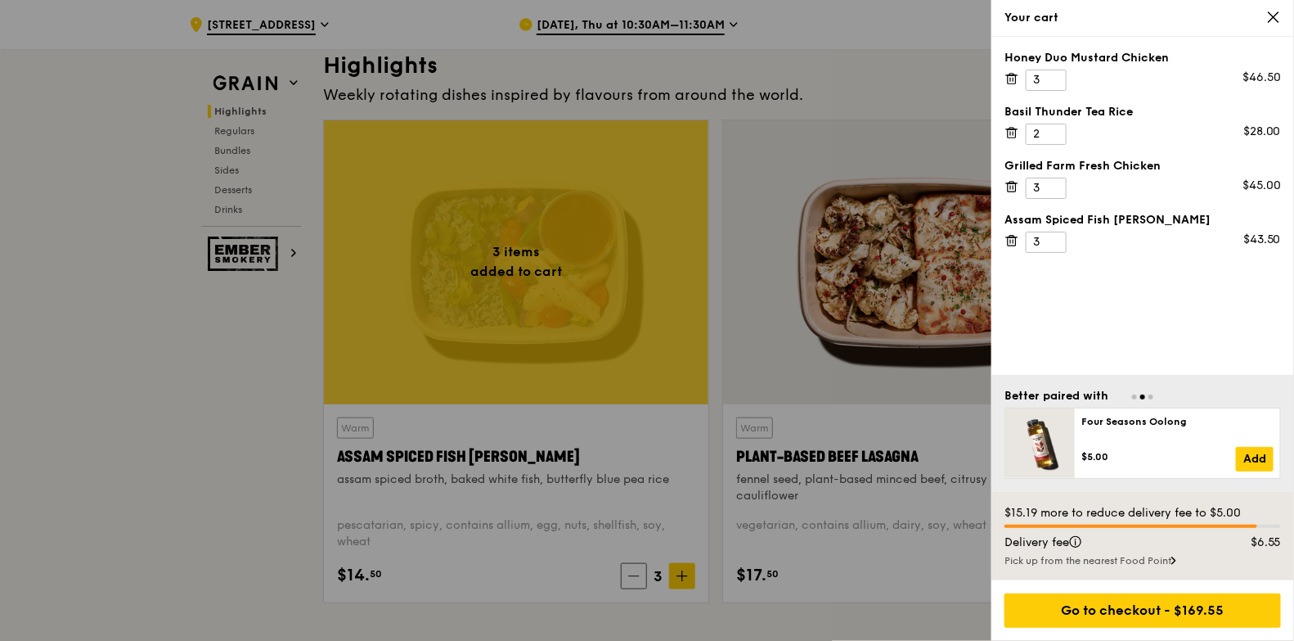
scroll to position [320, 0]
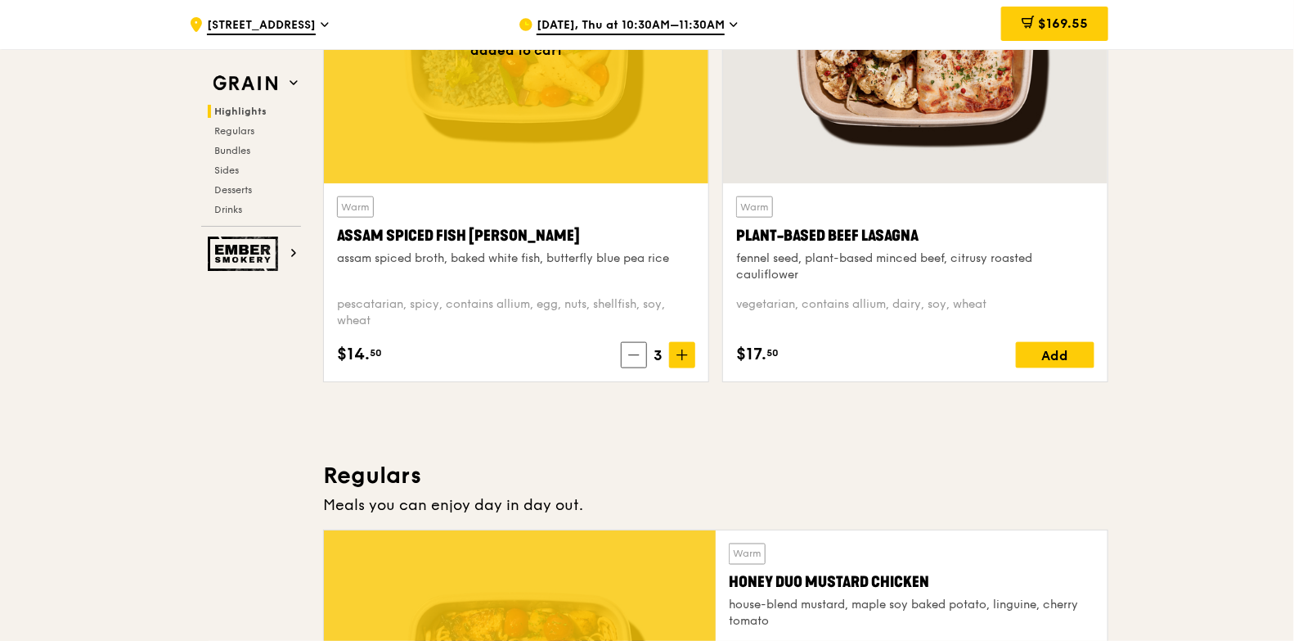
scroll to position [758, 0]
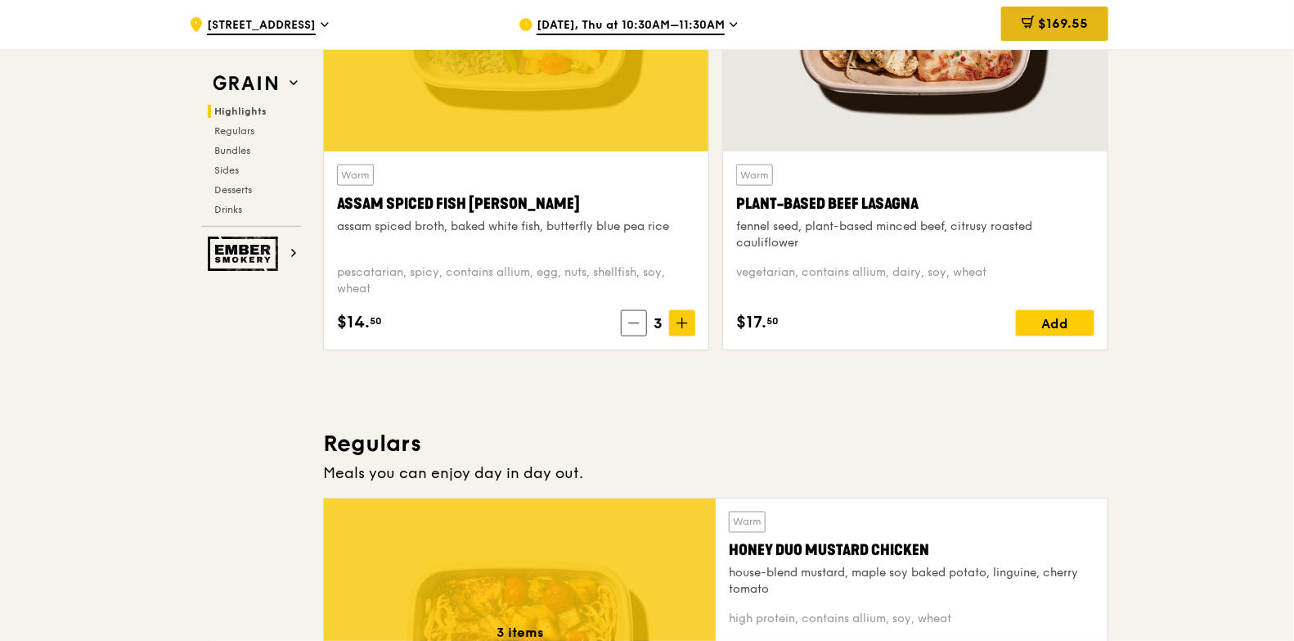
click at [1034, 12] on div "$169.55" at bounding box center [1054, 24] width 107 height 34
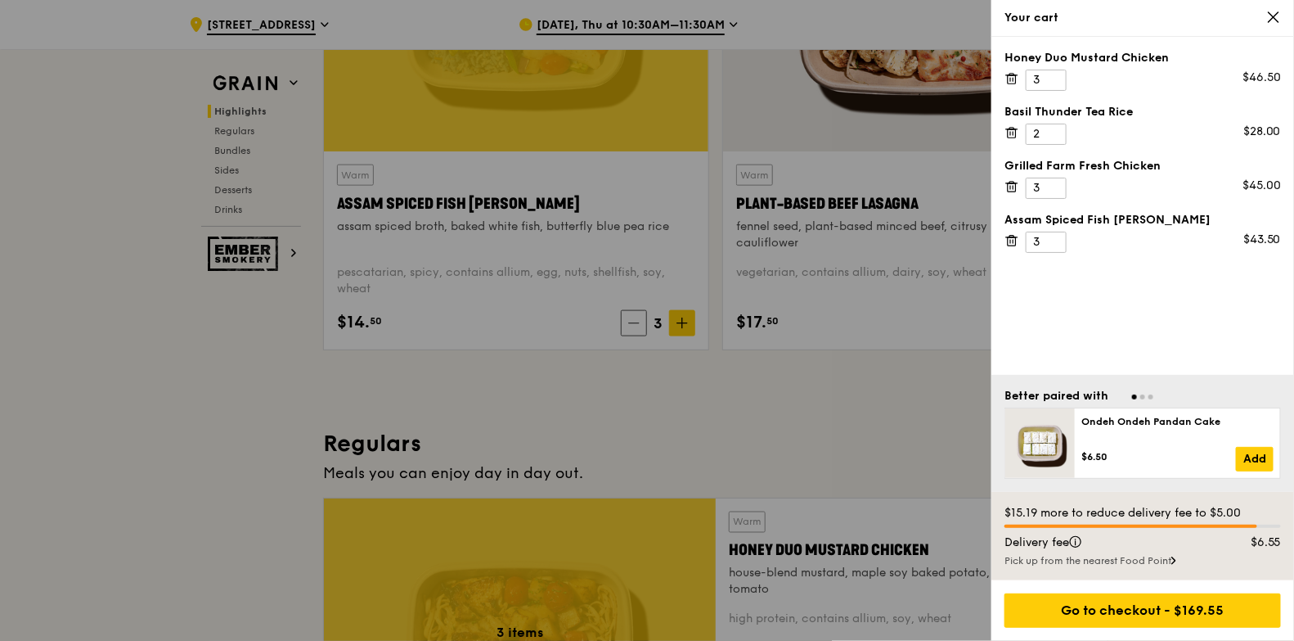
click at [1034, 511] on div "Go to checkout - $169.55" at bounding box center [1143, 610] width 303 height 61
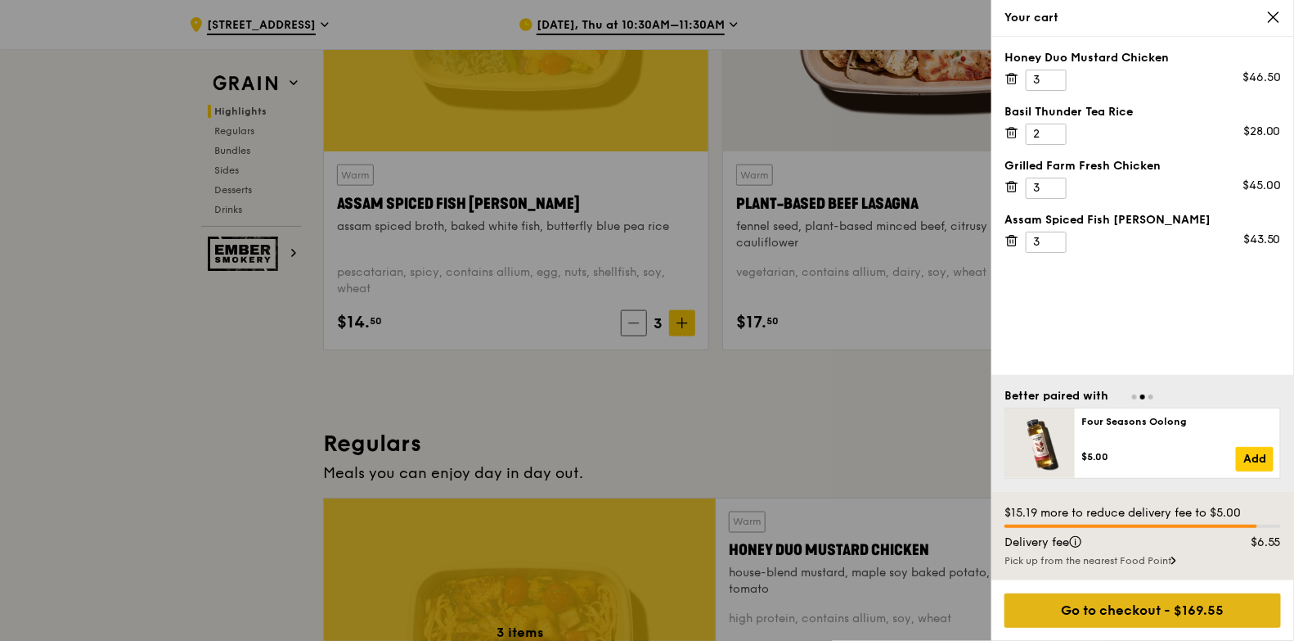
click at [1034, 511] on div "Go to checkout - $169.55" at bounding box center [1143, 610] width 277 height 34
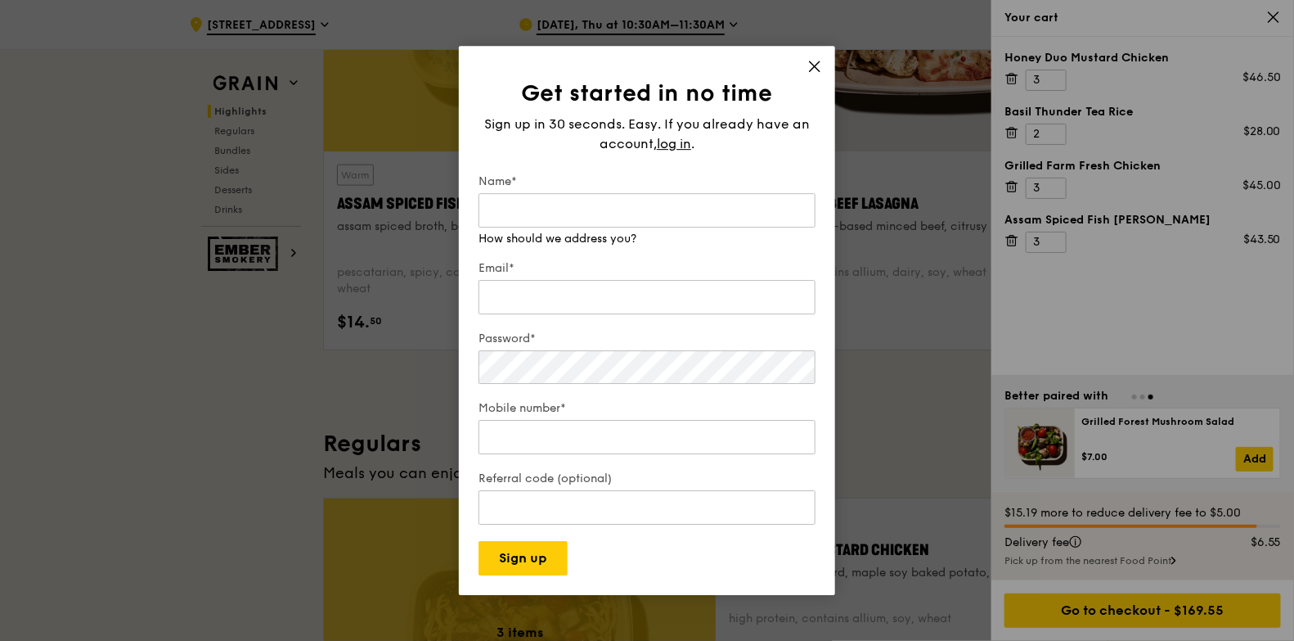
click at [819, 72] on icon at bounding box center [814, 66] width 15 height 15
click at [815, 65] on div at bounding box center [647, 320] width 1294 height 641
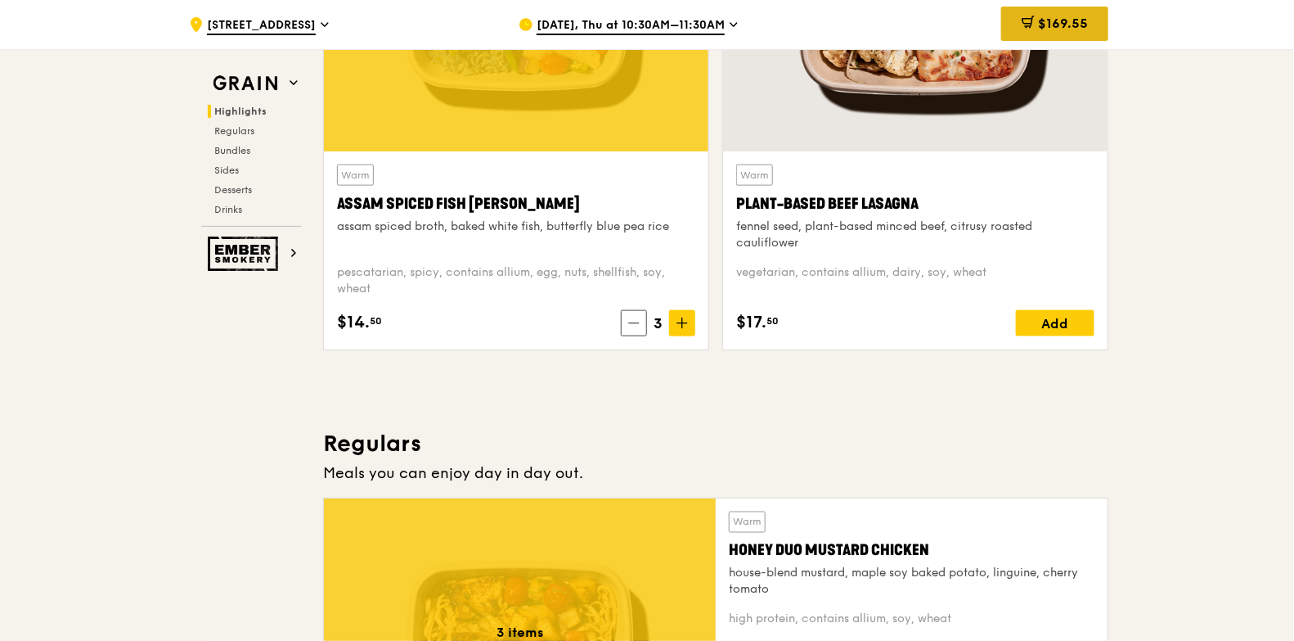
click at [1034, 26] on span "$169.55" at bounding box center [1063, 24] width 50 height 16
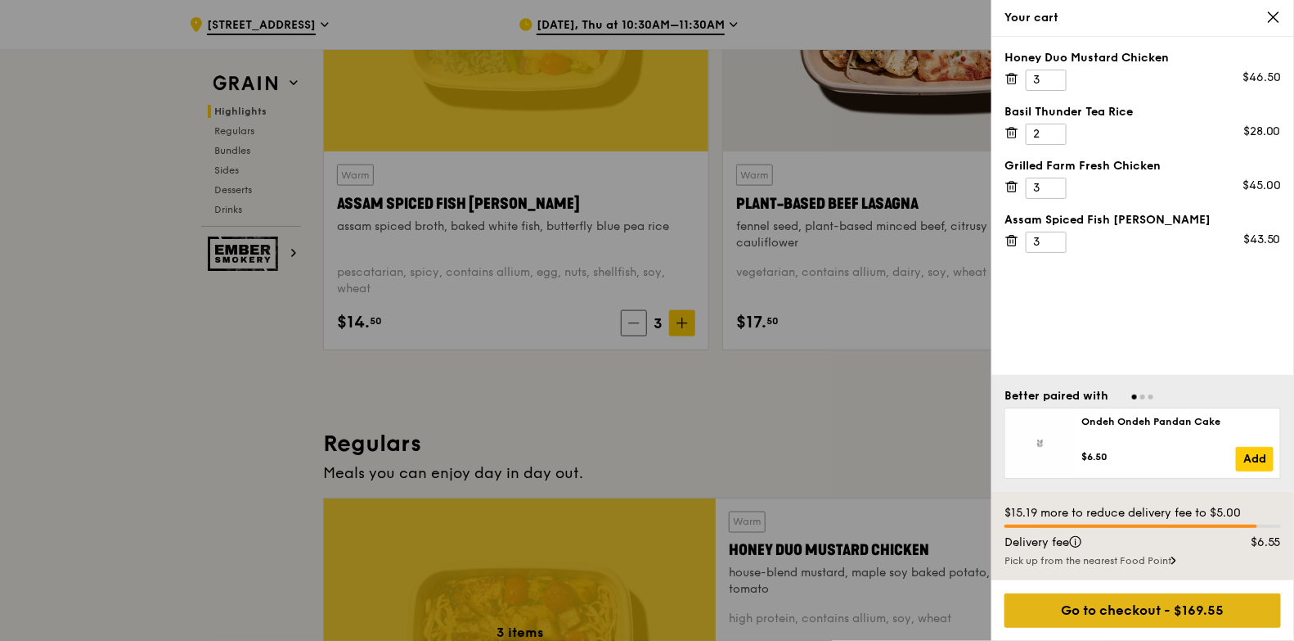
click at [1034, 511] on div "Go to checkout - $169.55" at bounding box center [1143, 610] width 277 height 34
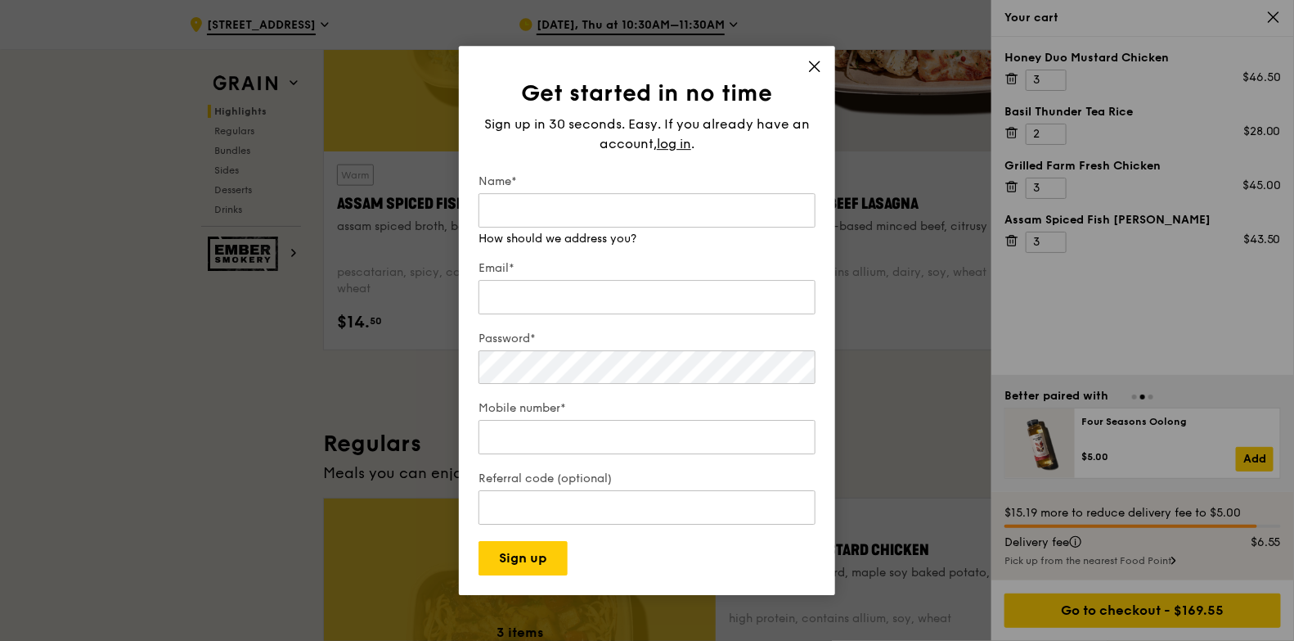
click at [820, 69] on icon at bounding box center [814, 66] width 15 height 15
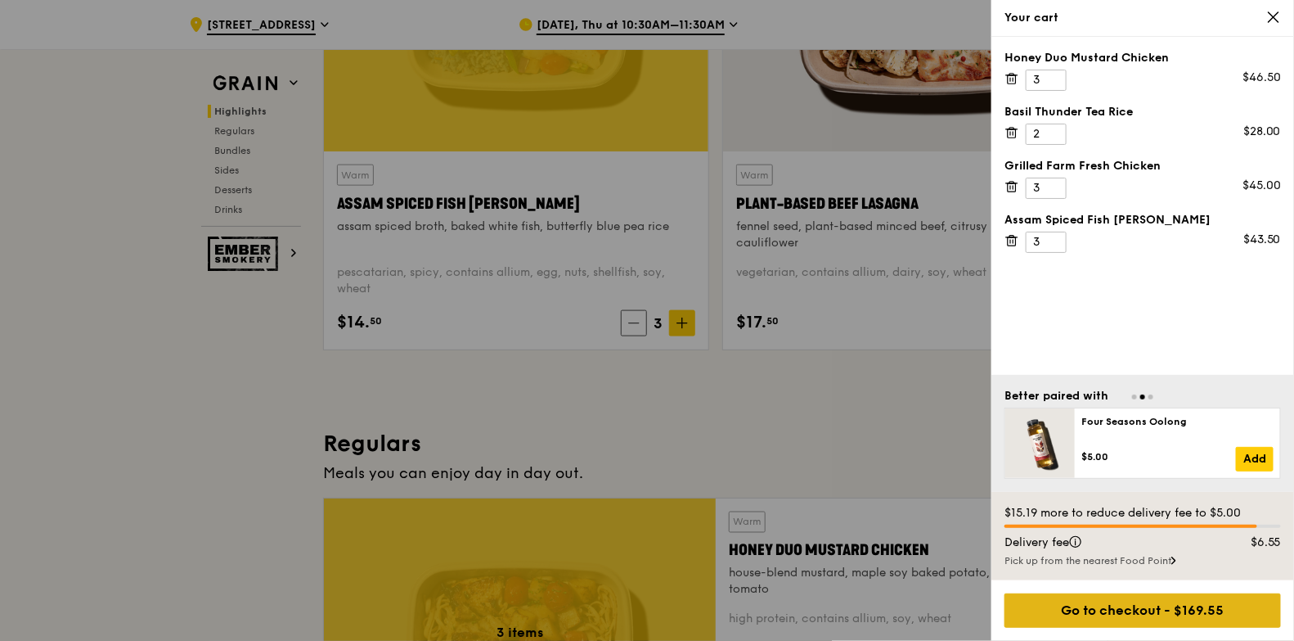
click at [1034, 511] on div "Go to checkout - $169.55" at bounding box center [1143, 610] width 277 height 34
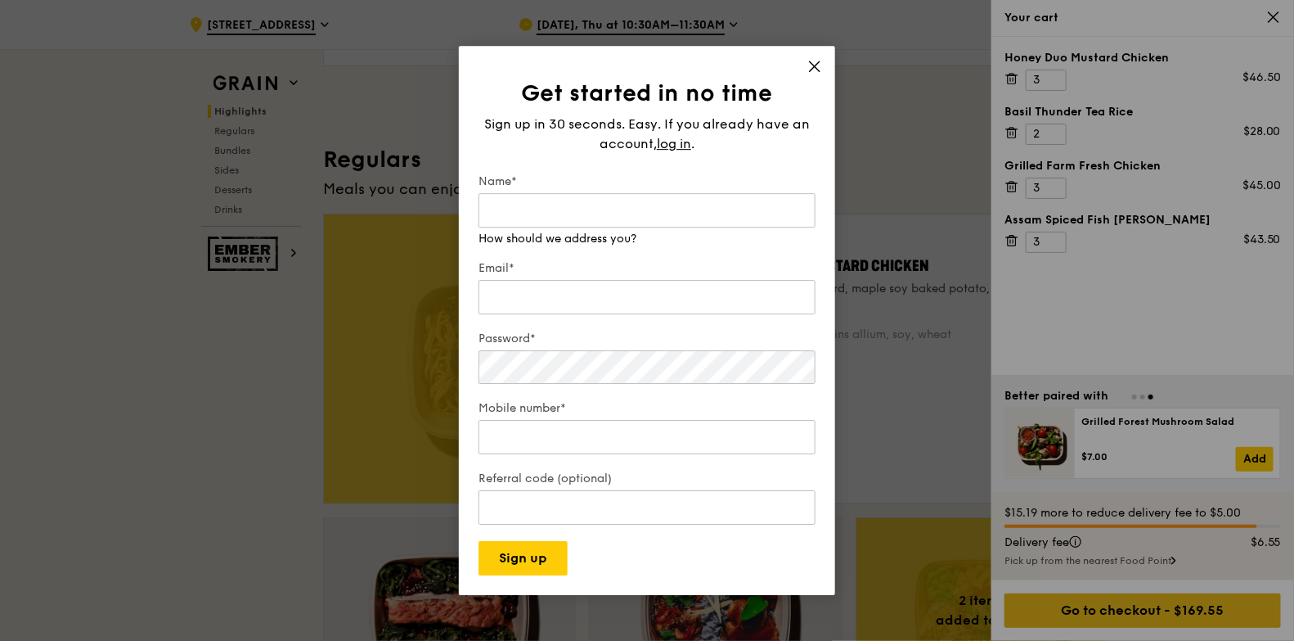
scroll to position [1026, 0]
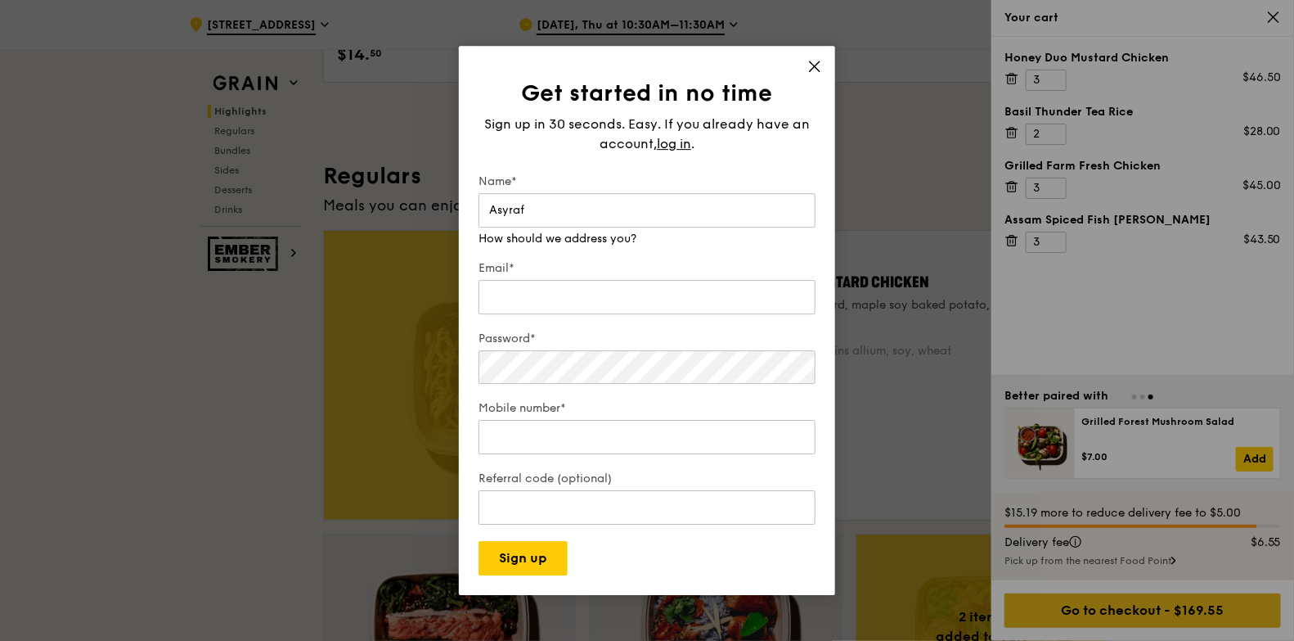
type input "Asyraf"
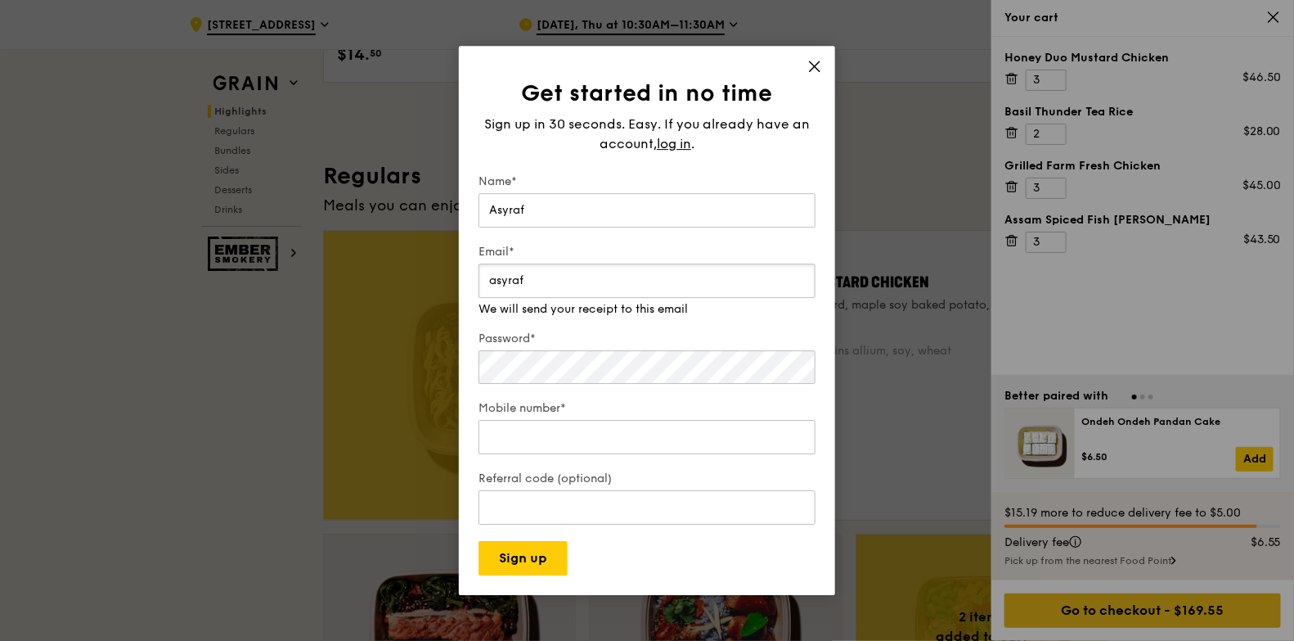
scroll to position [1010, 0]
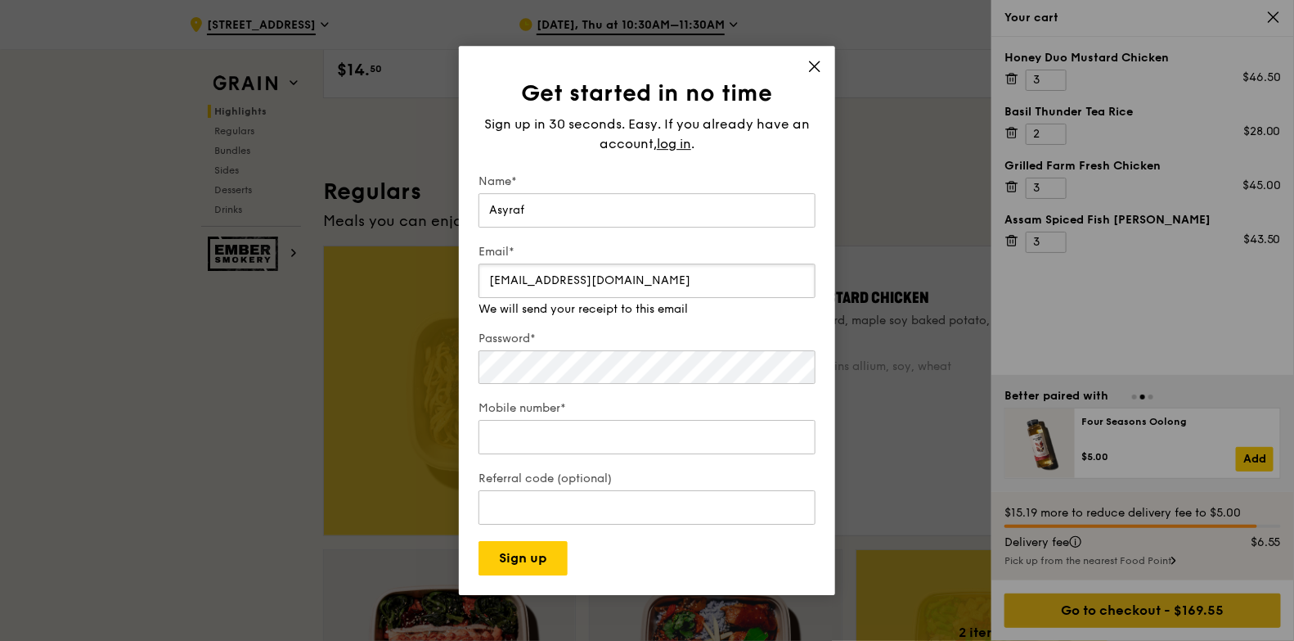
type input "[EMAIL_ADDRESS][DOMAIN_NAME]"
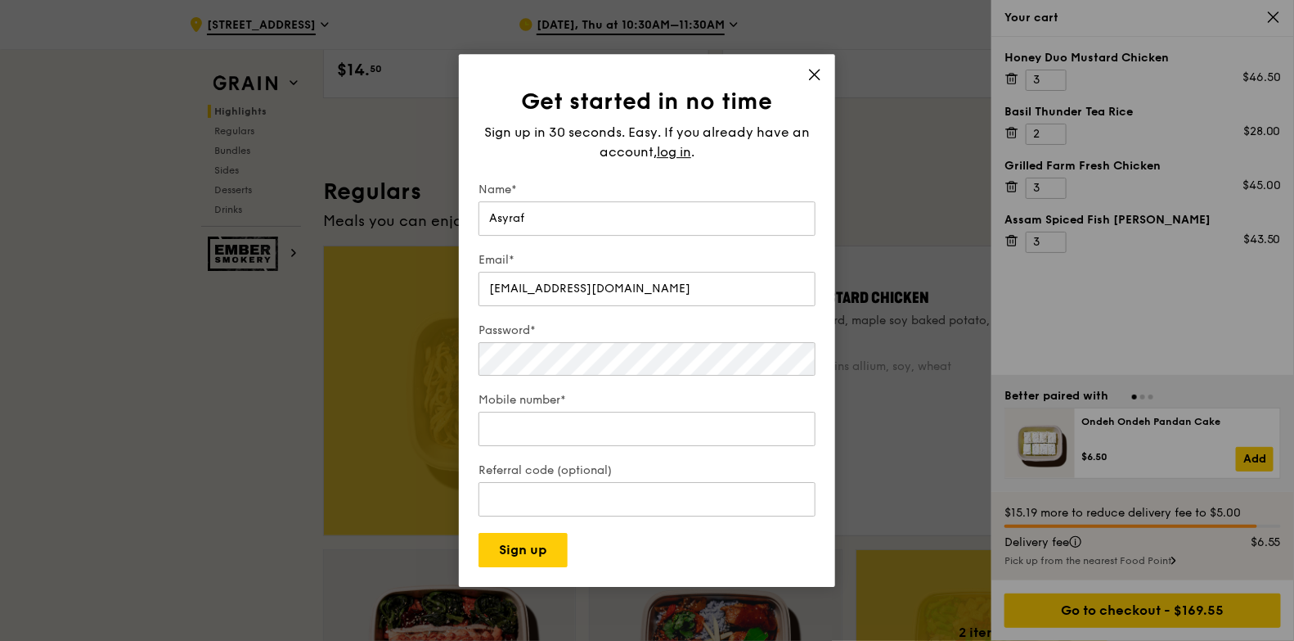
click at [663, 394] on form "Name* Asyraf Email* [EMAIL_ADDRESS][DOMAIN_NAME] Password* Mobile number* Refer…" at bounding box center [647, 375] width 337 height 386
click at [678, 371] on div "Password*" at bounding box center [647, 350] width 337 height 57
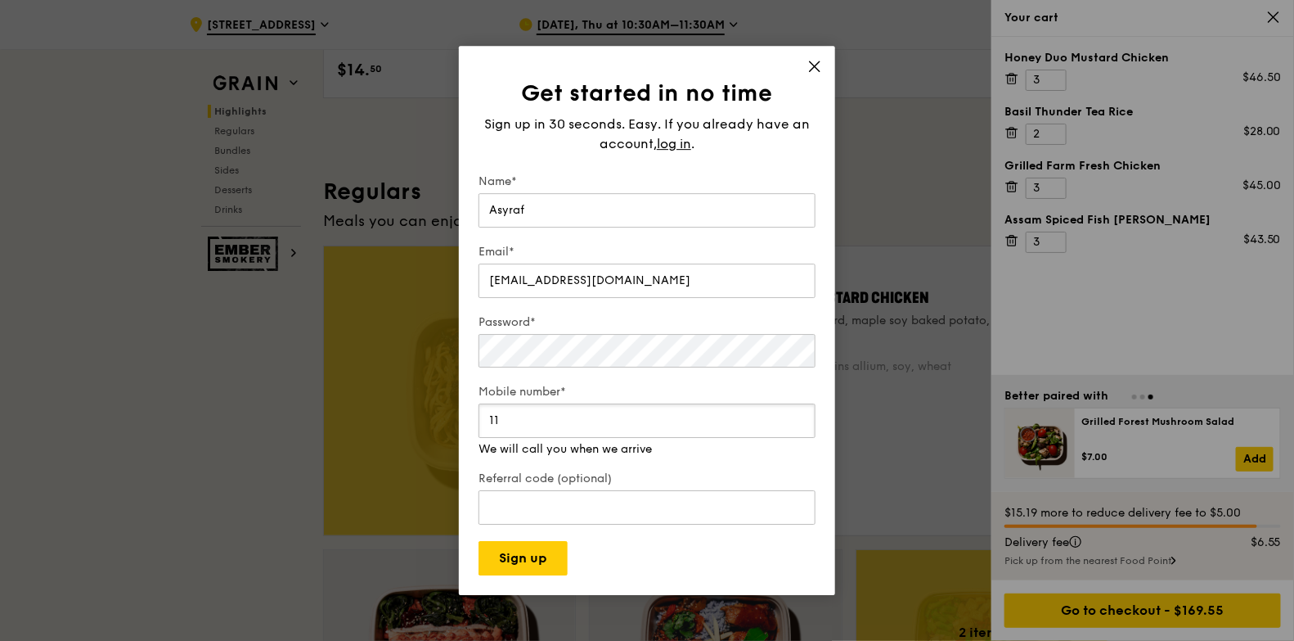
type input "112"
type input "9"
type input "98390997"
click at [1, 303] on div "Get started in no time Sign up in 30 seconds. Easy. If you already have an acco…" at bounding box center [647, 320] width 1294 height 641
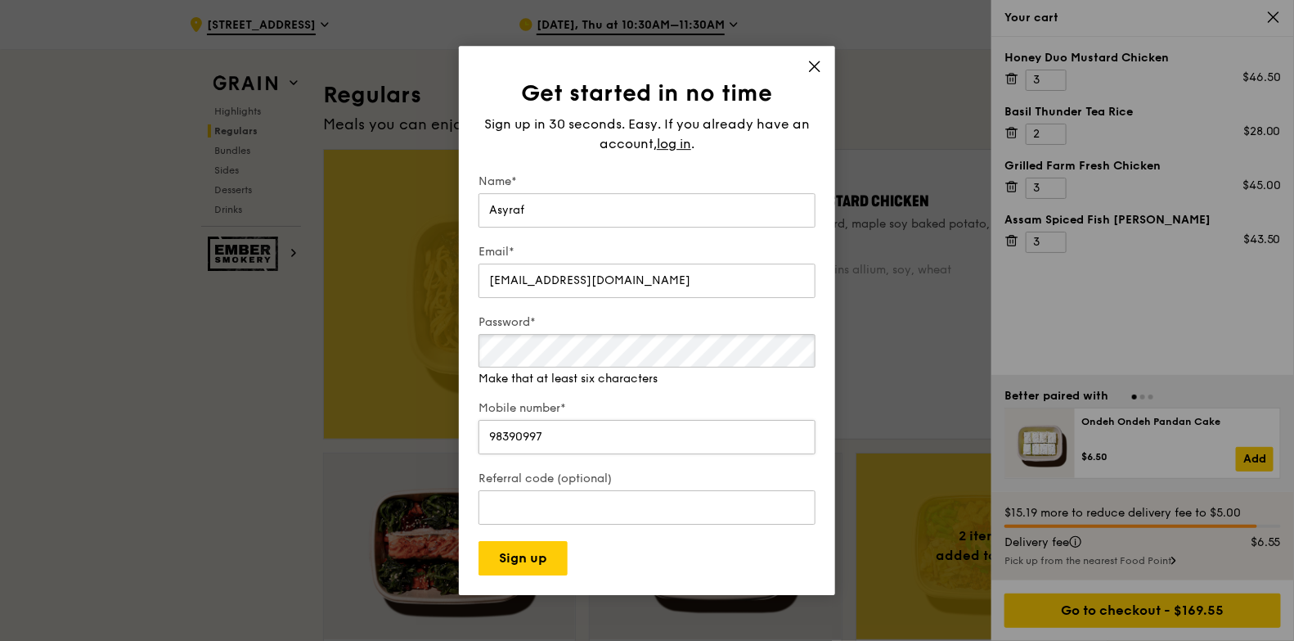
scroll to position [1215, 0]
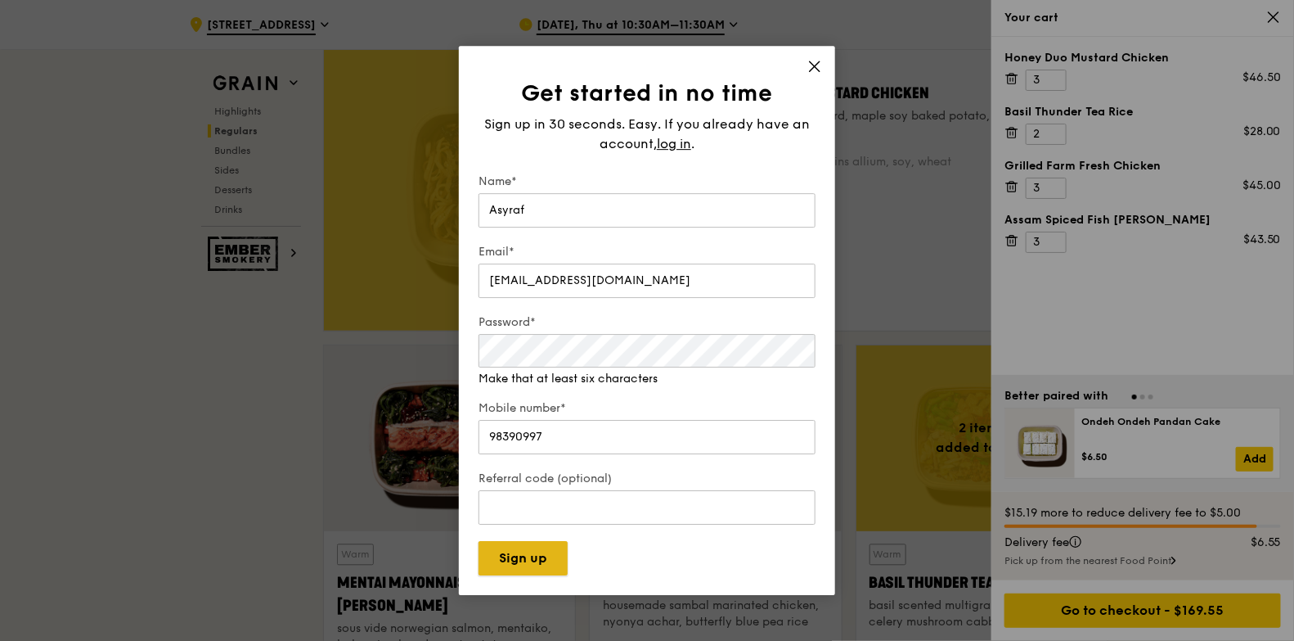
click at [557, 511] on button "Sign up" at bounding box center [523, 558] width 89 height 34
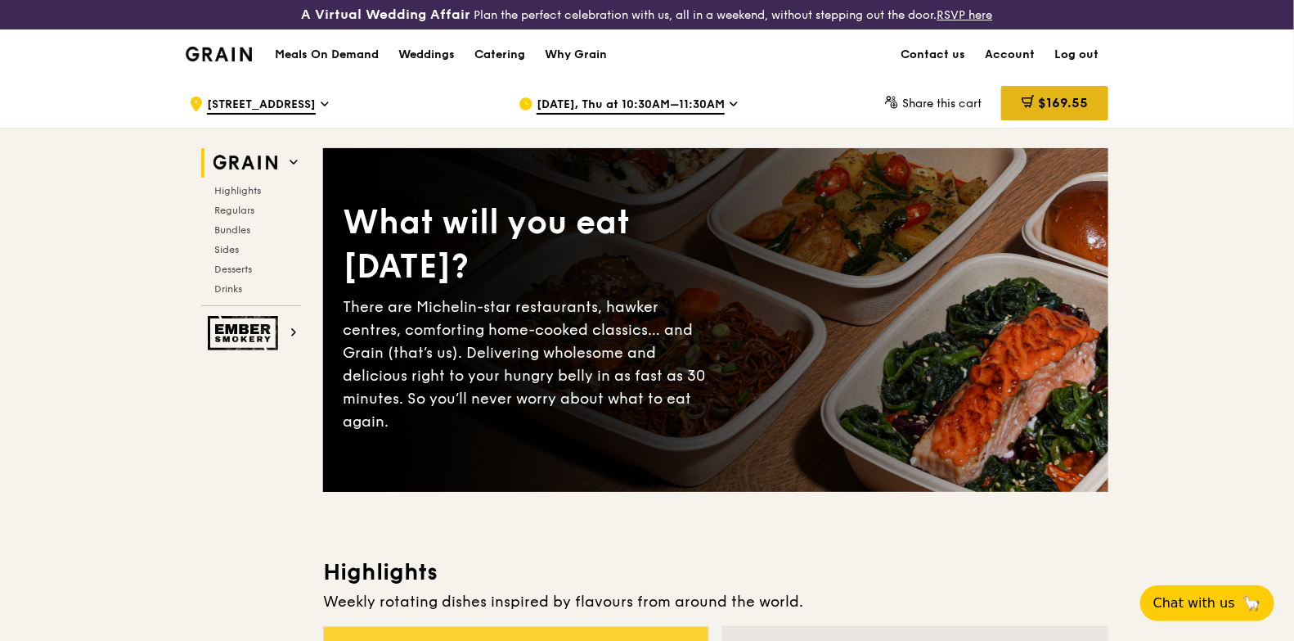
click at [1041, 90] on div "$169.55" at bounding box center [1054, 103] width 107 height 34
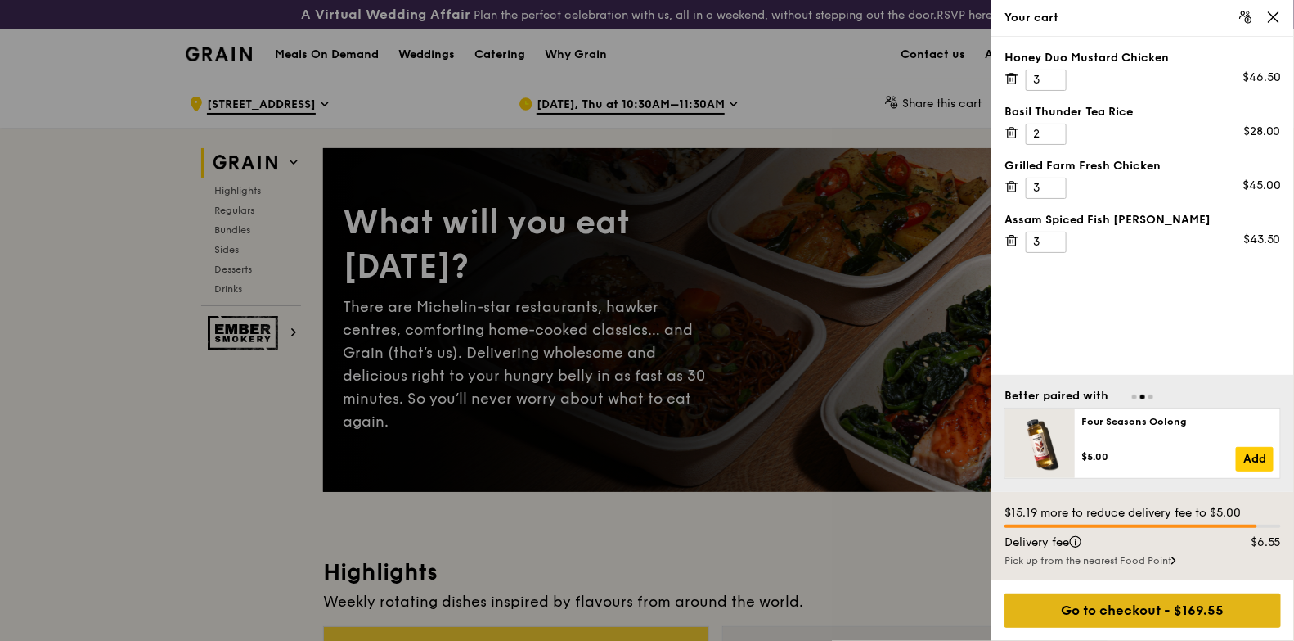
click at [1189, 596] on div "Go to checkout - $169.55" at bounding box center [1143, 610] width 277 height 34
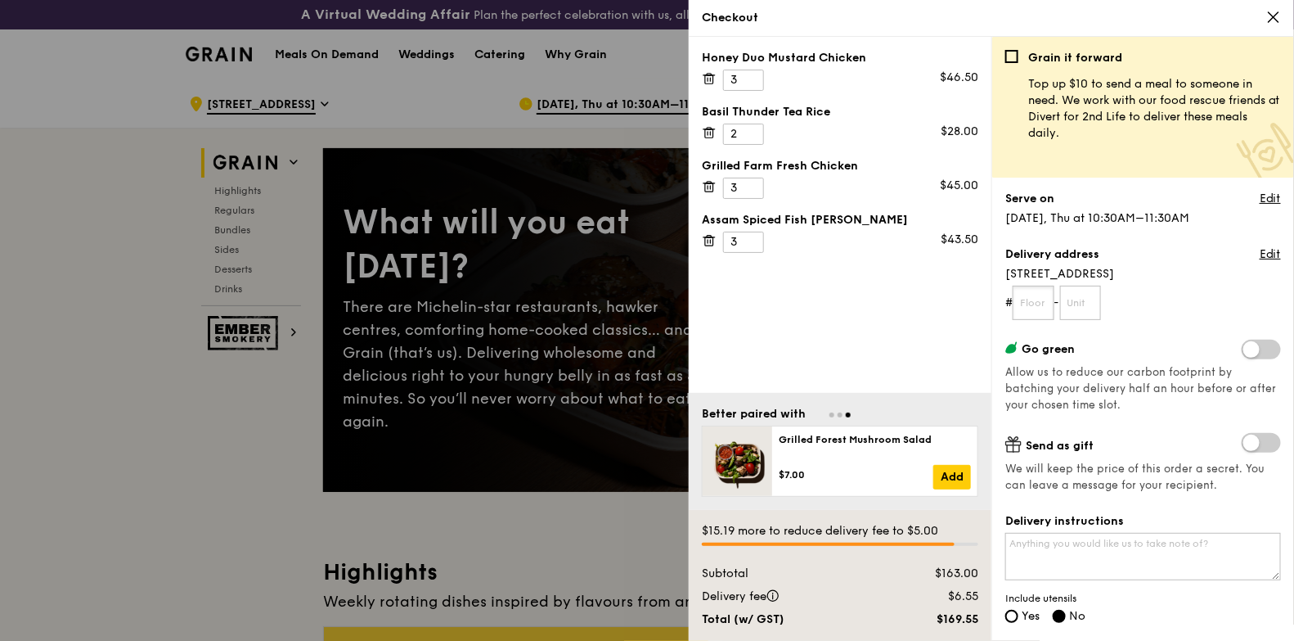
click at [1041, 294] on input "text" at bounding box center [1034, 303] width 42 height 34
type input "04"
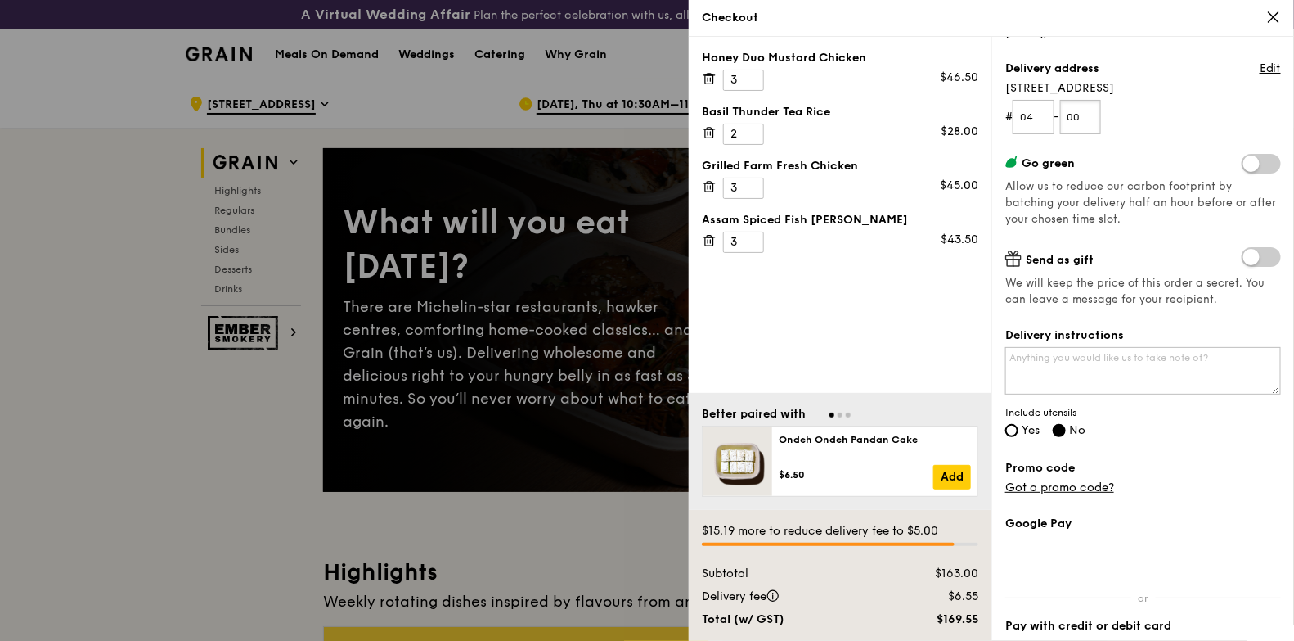
scroll to position [300, 0]
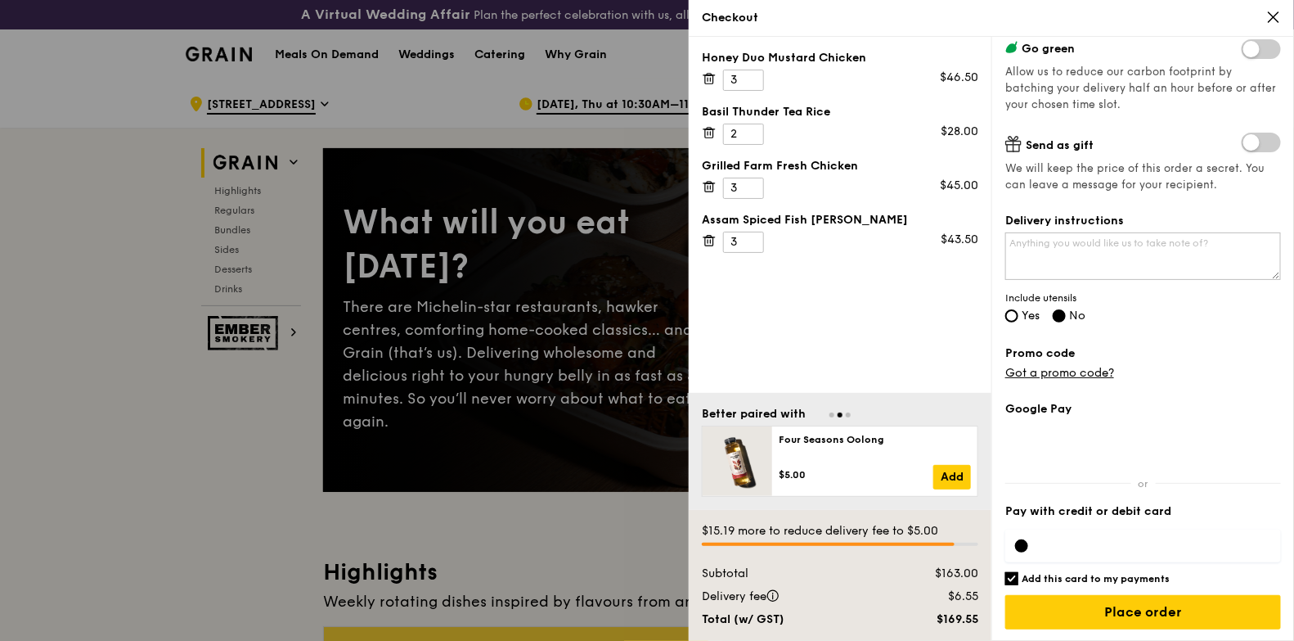
type input "00"
click at [1069, 228] on label "Delivery instructions" at bounding box center [1143, 221] width 276 height 16
click at [1069, 232] on textarea "Delivery instructions" at bounding box center [1143, 255] width 276 height 47
click at [1093, 251] on textarea "Delivery instructions" at bounding box center [1143, 255] width 276 height 47
type textarea "Please call me at [PHONE_NUMBER] when the food arrived"
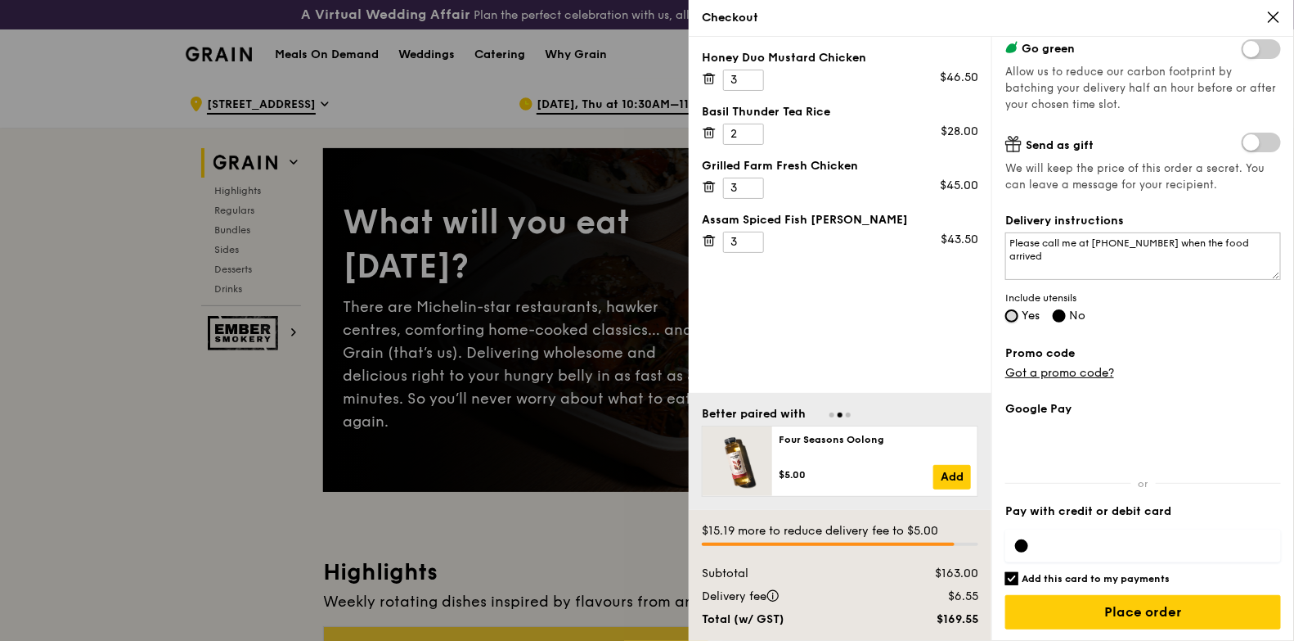
click at [1011, 317] on input "Yes" at bounding box center [1011, 315] width 13 height 13
radio input "true"
radio input "false"
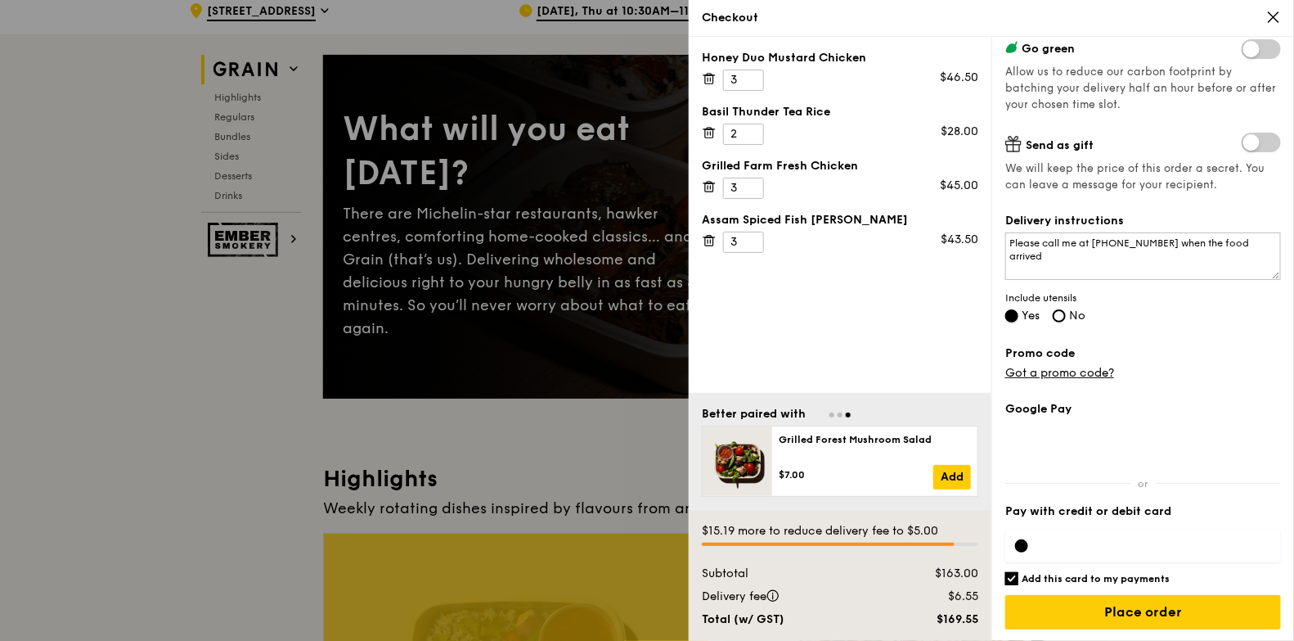
scroll to position [123, 0]
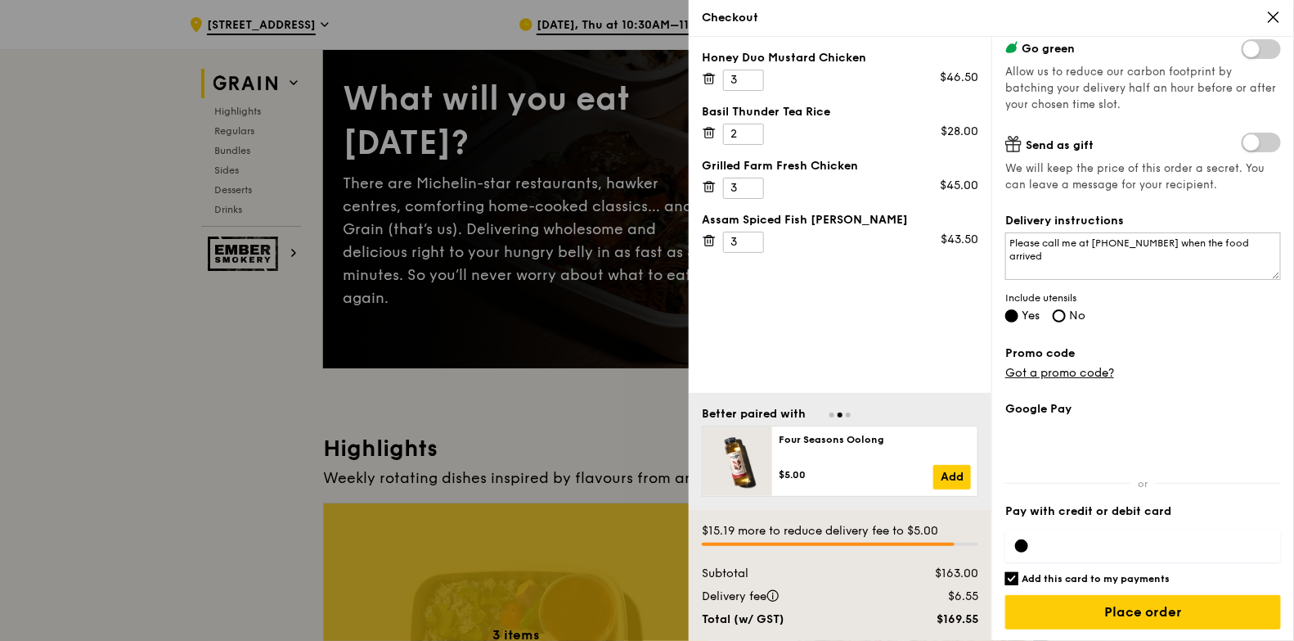
click at [1004, 570] on div "Grain it forward Top up $10 to send a meal to someone in need. We work with our…" at bounding box center [1143, 339] width 303 height 604
click at [1015, 578] on input "Add this card to my payments" at bounding box center [1011, 578] width 13 height 13
checkbox input "true"
click at [1026, 537] on div at bounding box center [1143, 545] width 276 height 33
